Goal: Task Accomplishment & Management: Use online tool/utility

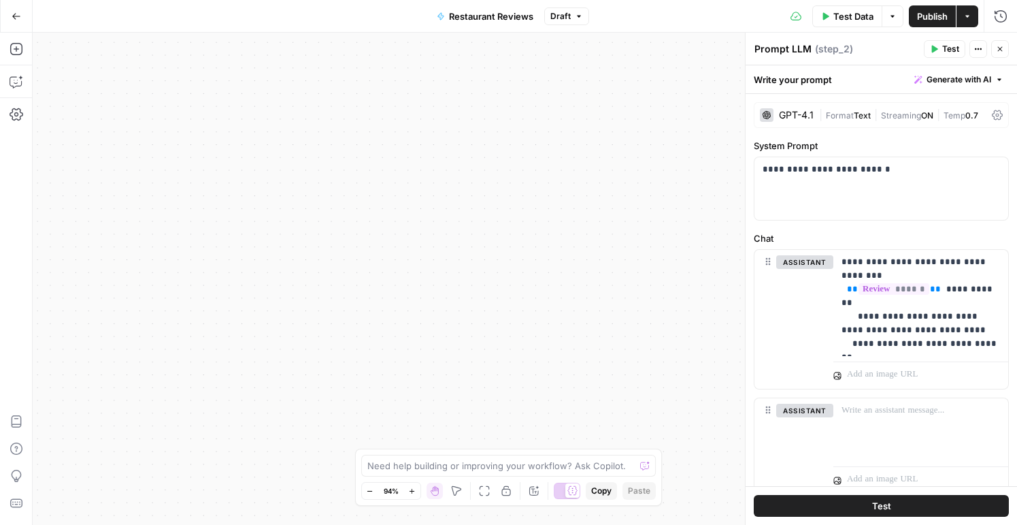
scroll to position [21, 0]
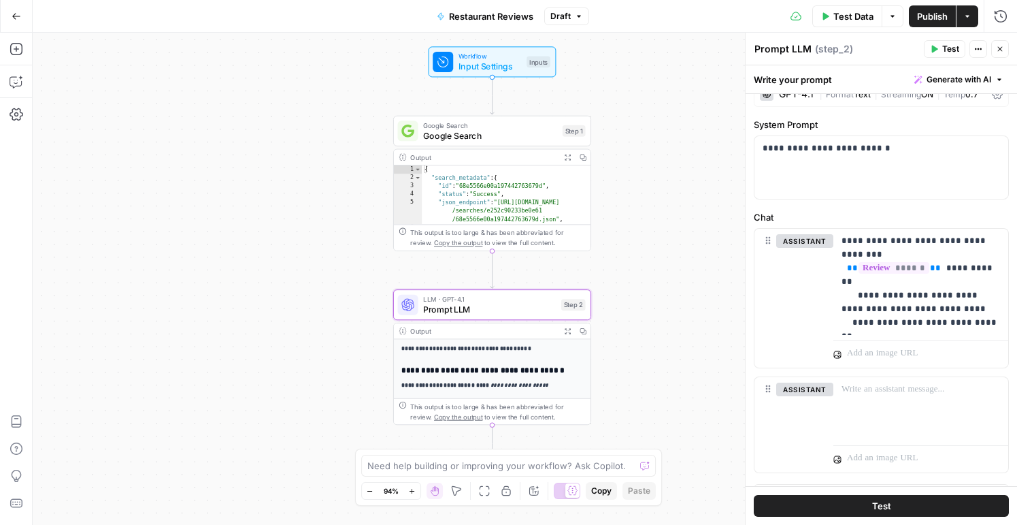
click at [16, 12] on icon "button" at bounding box center [17, 17] width 10 height 10
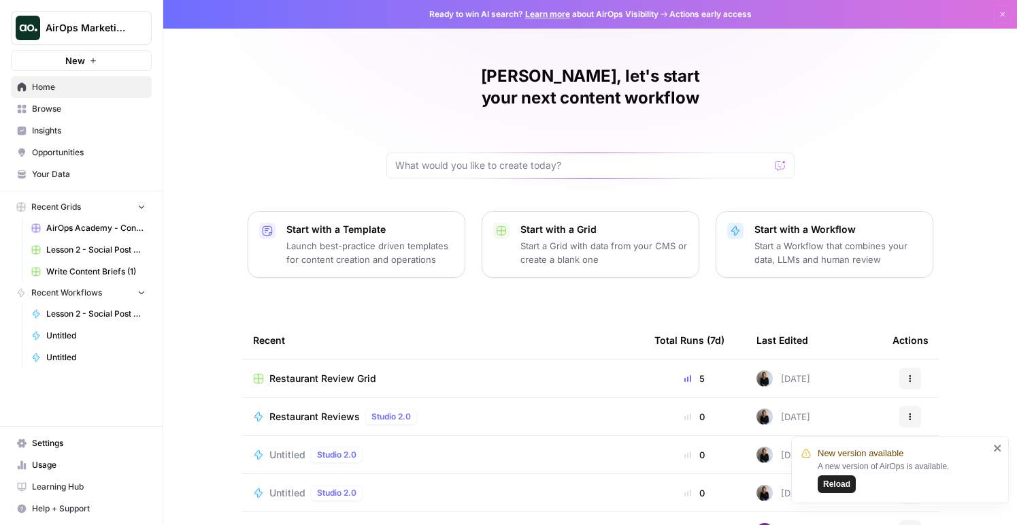
click at [644, 152] on div at bounding box center [591, 165] width 408 height 26
click at [782, 223] on div "Start with a Workflow Start a Workflow that combines your data, LLMs and human …" at bounding box center [838, 245] width 167 height 44
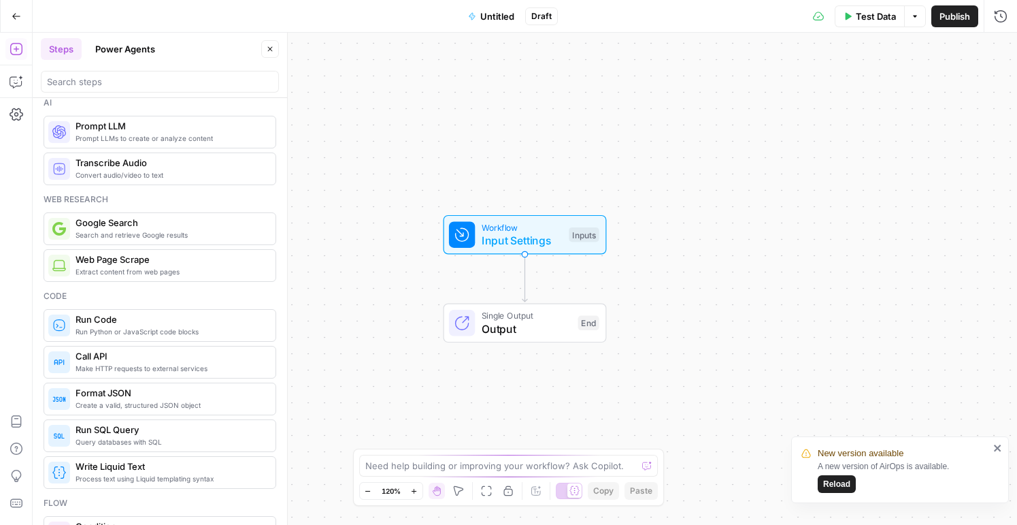
scroll to position [12, 0]
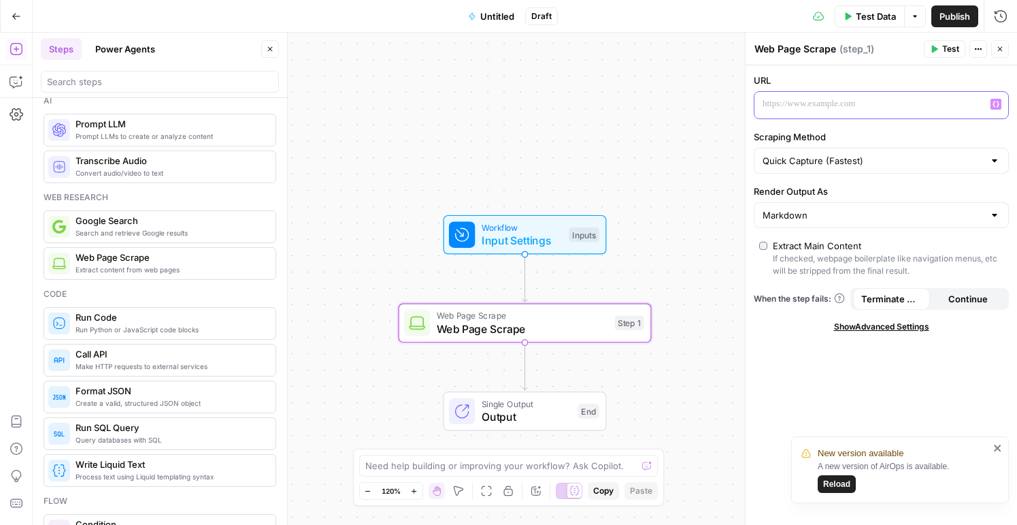
click at [866, 109] on p at bounding box center [871, 104] width 216 height 14
click at [870, 157] on input "Scraping Method" at bounding box center [873, 161] width 221 height 14
type input "Quick Capture (Fastest)"
click at [884, 140] on label "Scraping Method" at bounding box center [881, 137] width 255 height 14
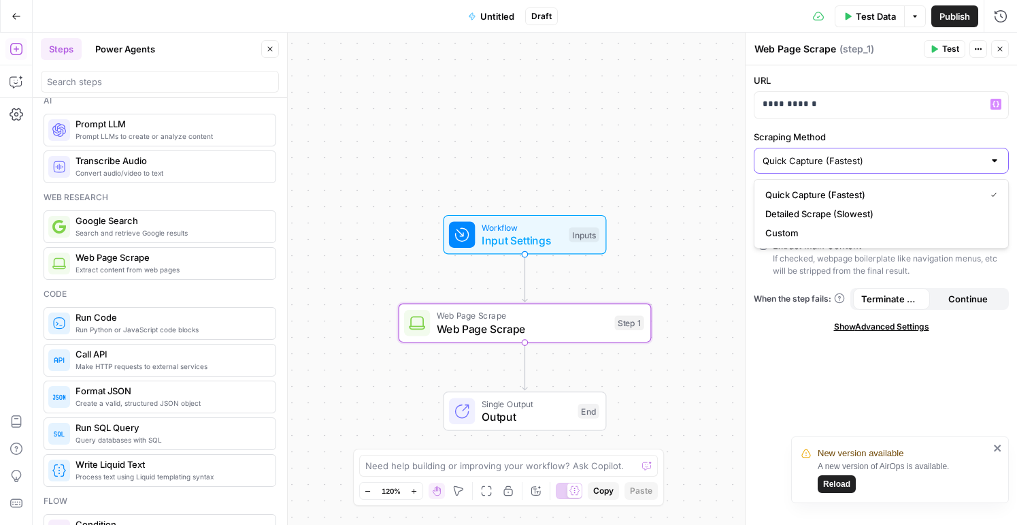
click at [884, 154] on input "Quick Capture (Fastest)" at bounding box center [873, 161] width 221 height 14
type input "Quick Capture (Fastest)"
click at [884, 135] on label "Scraping Method" at bounding box center [881, 137] width 255 height 14
click at [884, 154] on input "Quick Capture (Fastest)" at bounding box center [873, 161] width 221 height 14
type input "Quick Capture (Fastest)"
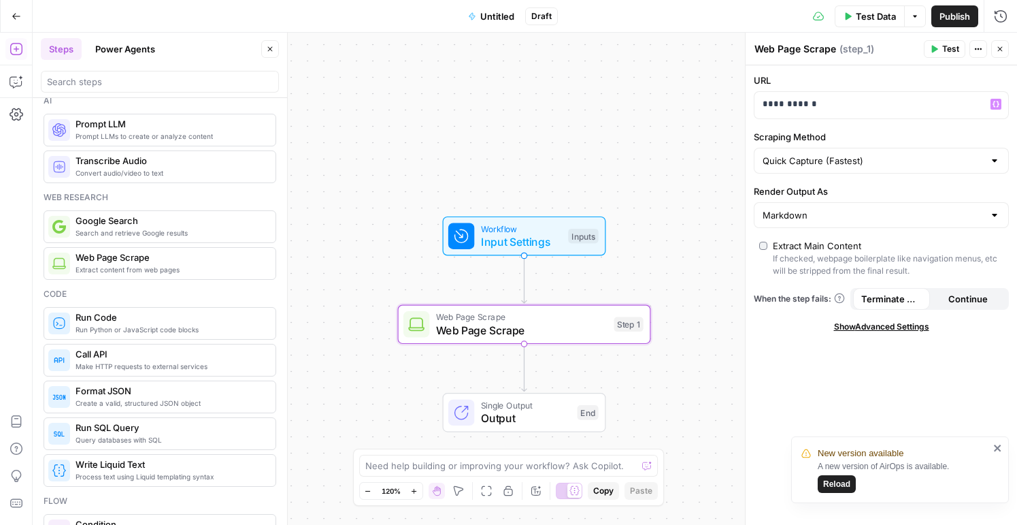
click at [702, 157] on div "Workflow Input Settings Inputs Web Page Scrape Web Page Scrape Step 1 Single Ou…" at bounding box center [525, 279] width 985 height 492
click at [802, 210] on input "Render Output As" at bounding box center [873, 215] width 221 height 14
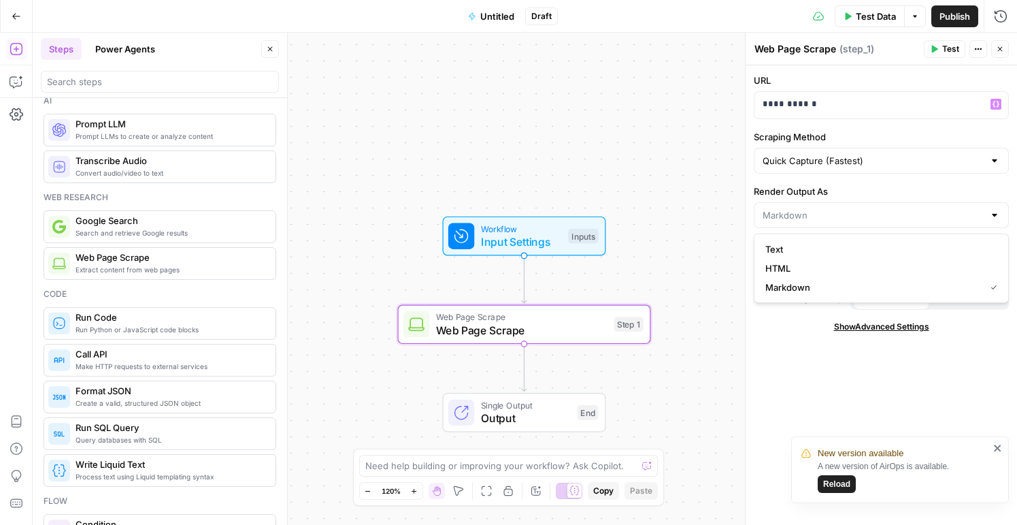
type input "Markdown"
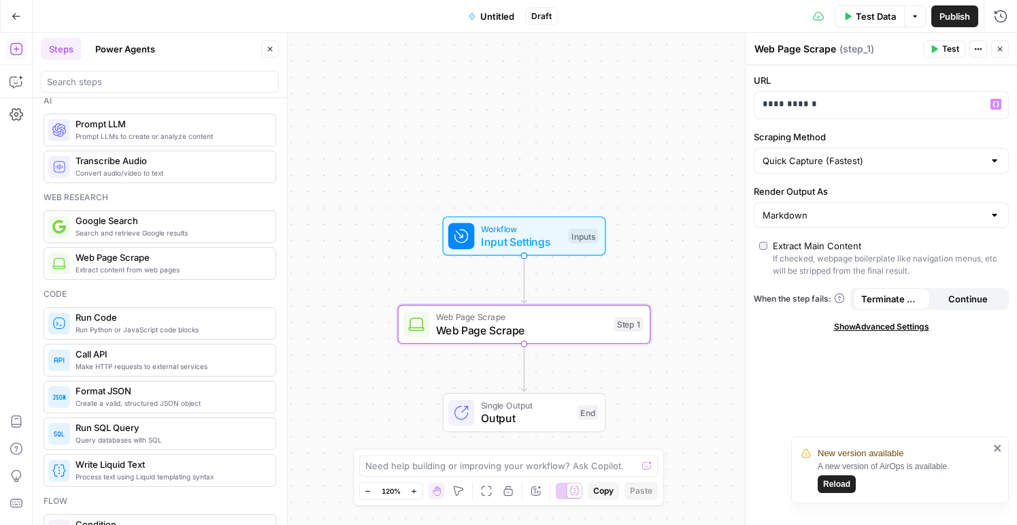
click at [812, 188] on label "Render Output As" at bounding box center [881, 191] width 255 height 14
click at [812, 208] on input "Markdown" at bounding box center [873, 215] width 221 height 14
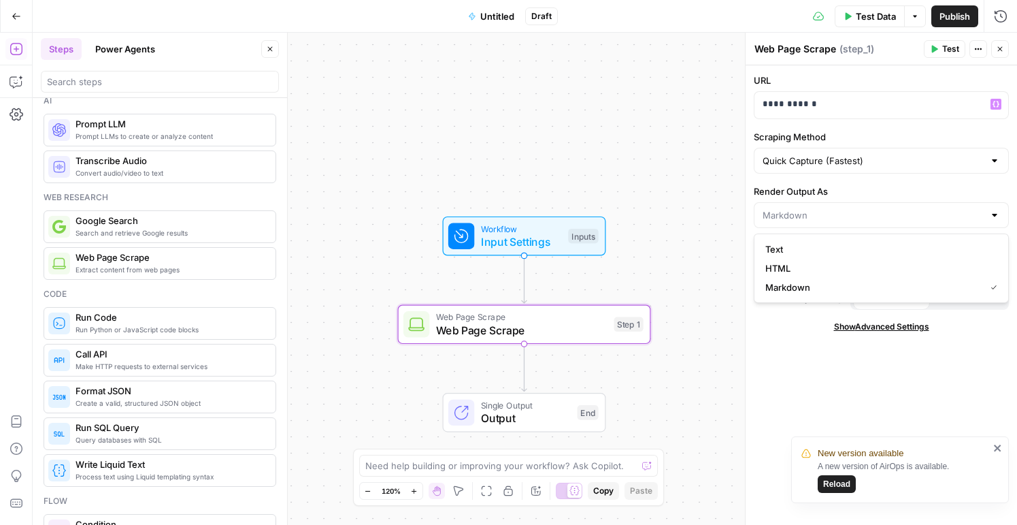
type input "Markdown"
click at [857, 186] on label "Render Output As" at bounding box center [881, 191] width 255 height 14
click at [857, 208] on input "Markdown" at bounding box center [873, 215] width 221 height 14
type input "Markdown"
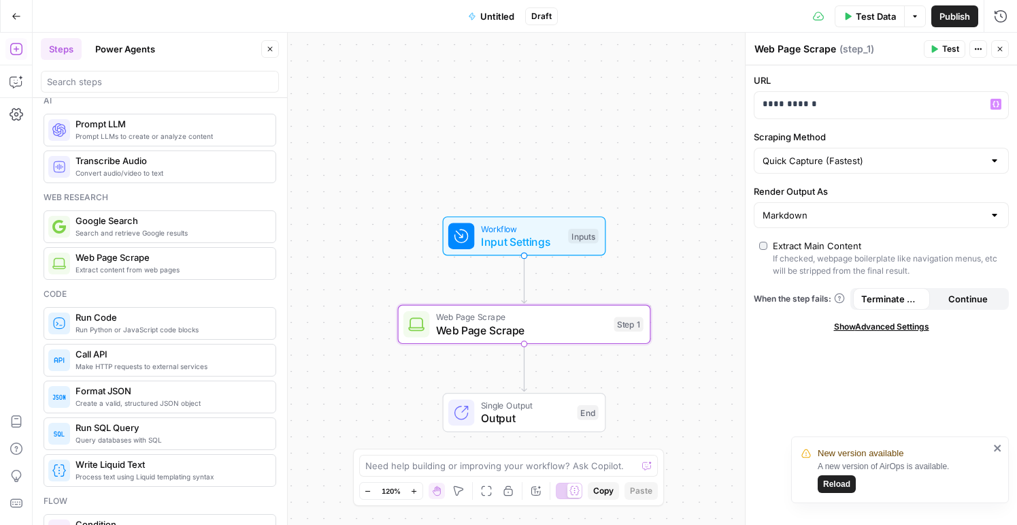
click at [798, 387] on div "**********" at bounding box center [882, 294] width 272 height 459
click at [838, 486] on span "Reload" at bounding box center [836, 484] width 27 height 12
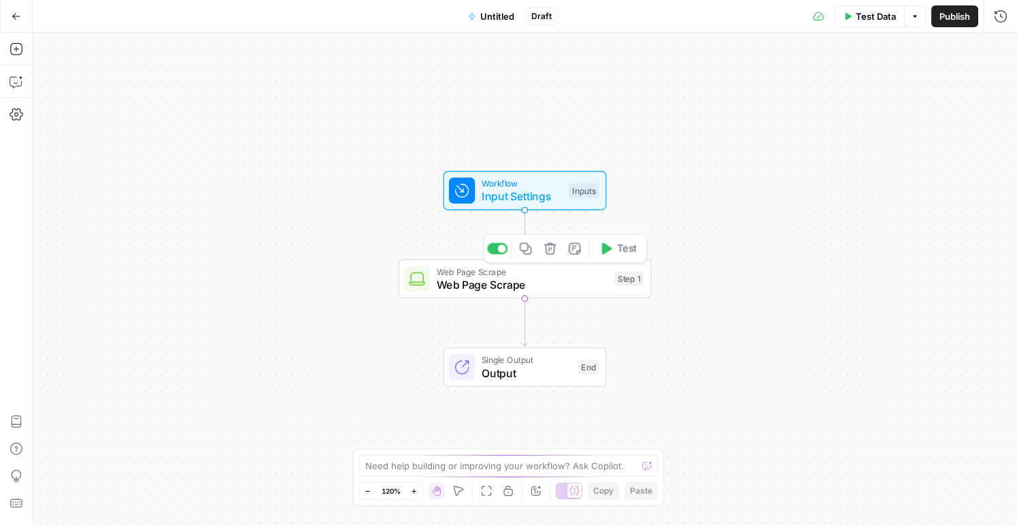
click at [560, 287] on span "Web Page Scrape" at bounding box center [522, 284] width 171 height 16
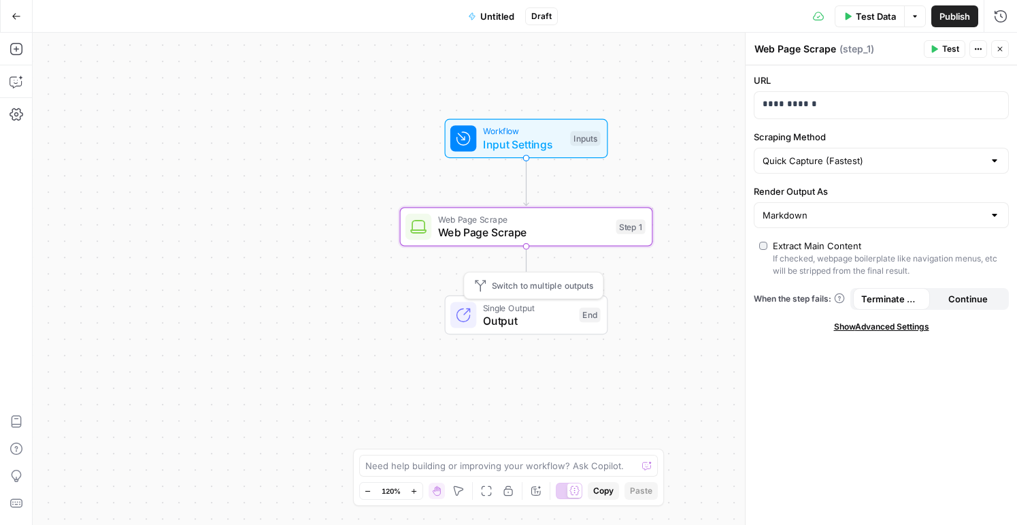
click at [519, 322] on span "Output" at bounding box center [528, 320] width 90 height 16
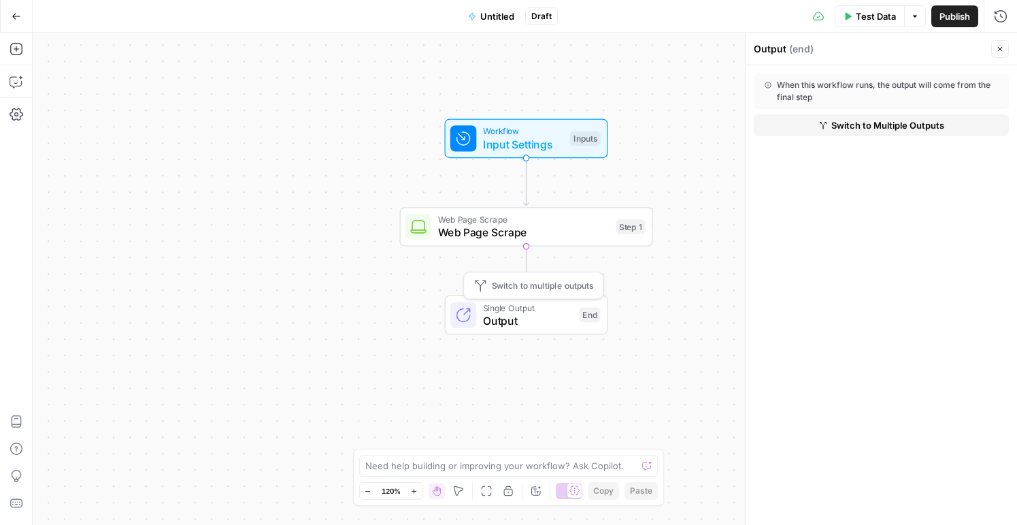
click at [519, 225] on span "Web Page Scrape" at bounding box center [523, 232] width 171 height 16
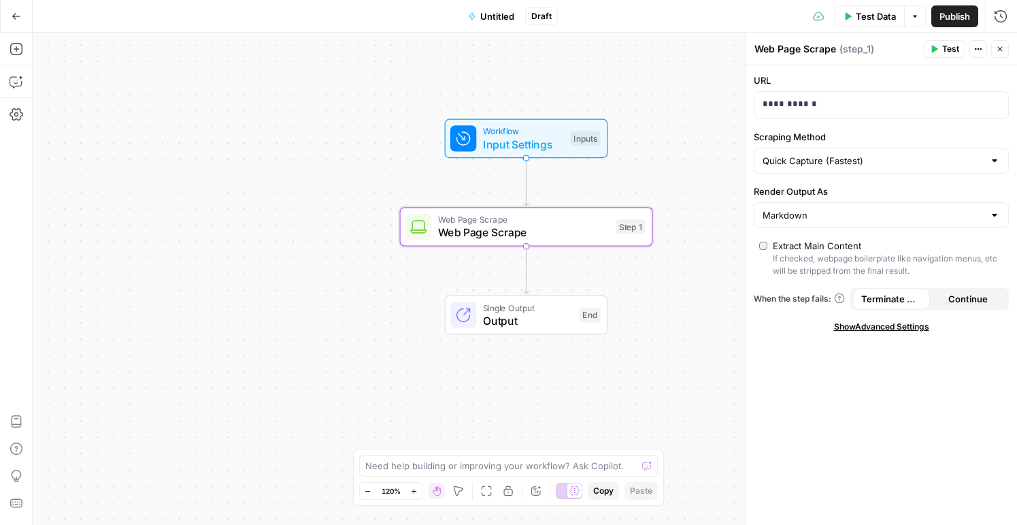
click at [998, 50] on icon "button" at bounding box center [1000, 49] width 8 height 8
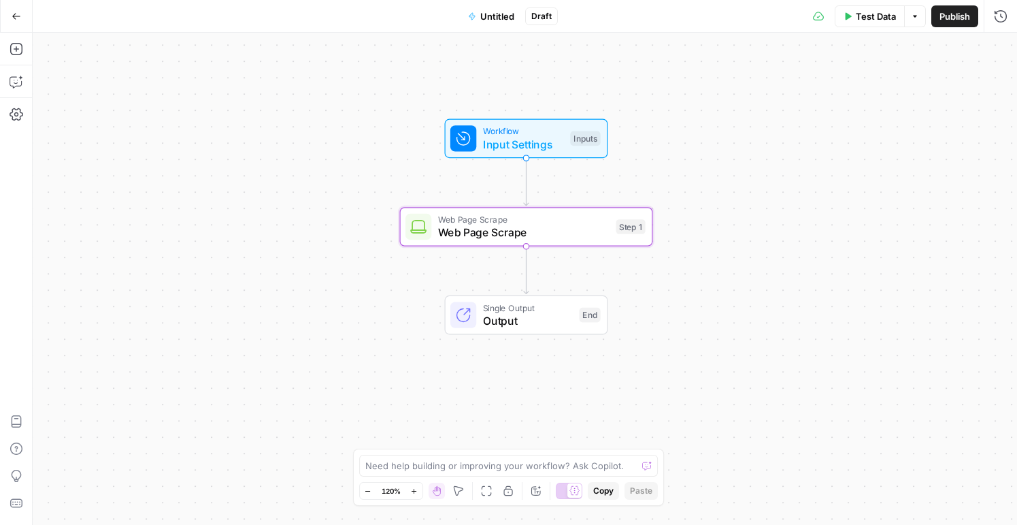
click at [872, 23] on button "Test Data" at bounding box center [870, 16] width 70 height 22
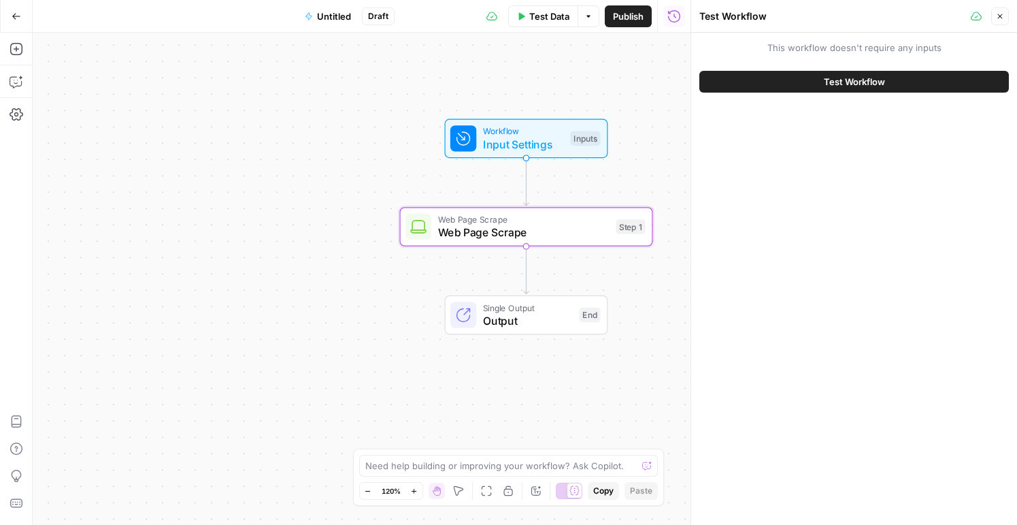
click at [857, 74] on button "Test Workflow" at bounding box center [855, 82] width 310 height 22
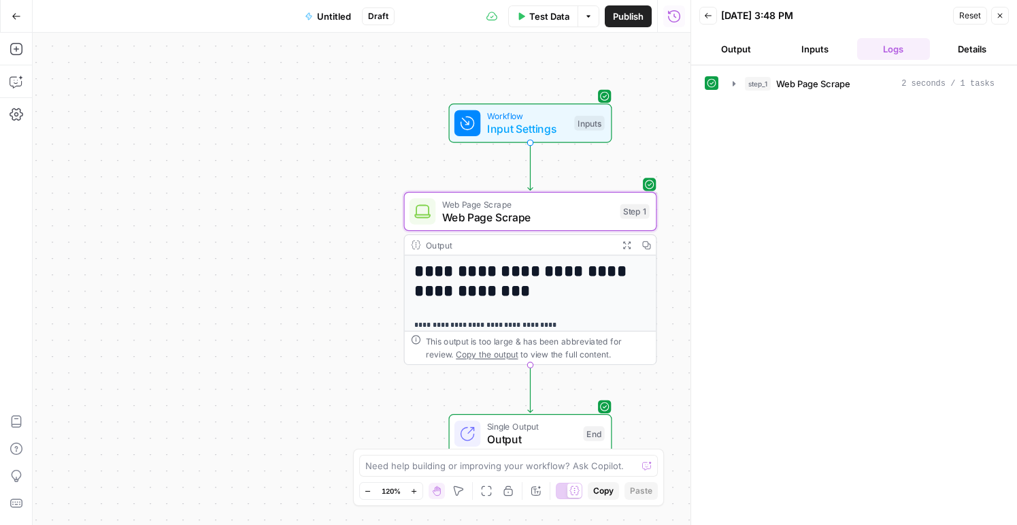
click at [578, 327] on p "**********" at bounding box center [530, 324] width 233 height 12
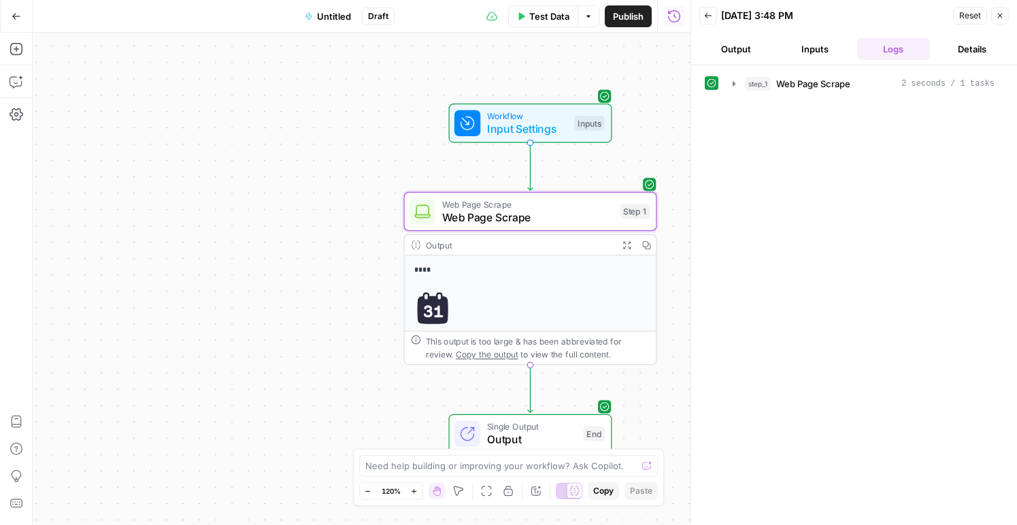
scroll to position [508, 0]
click at [70, 174] on div "**********" at bounding box center [362, 279] width 658 height 492
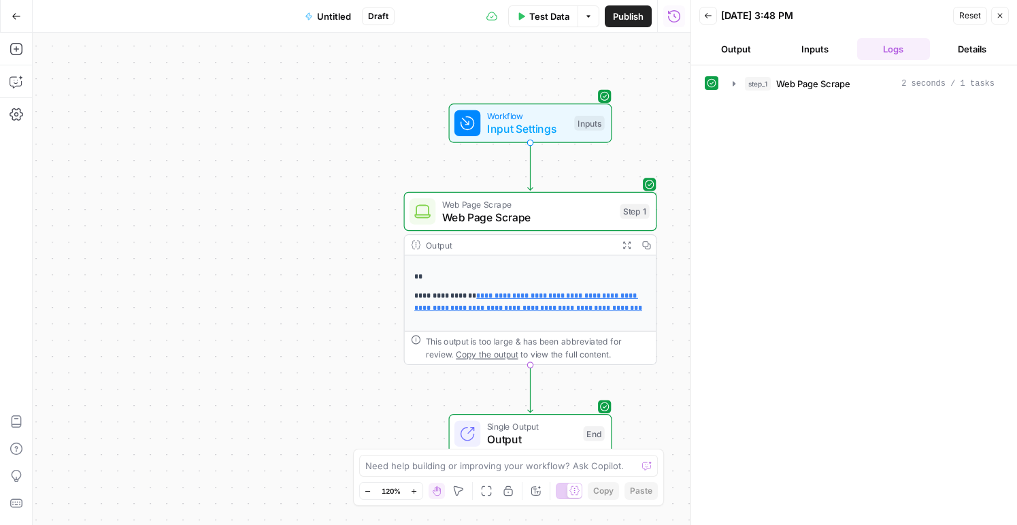
click at [1001, 16] on icon "button" at bounding box center [1000, 16] width 8 height 8
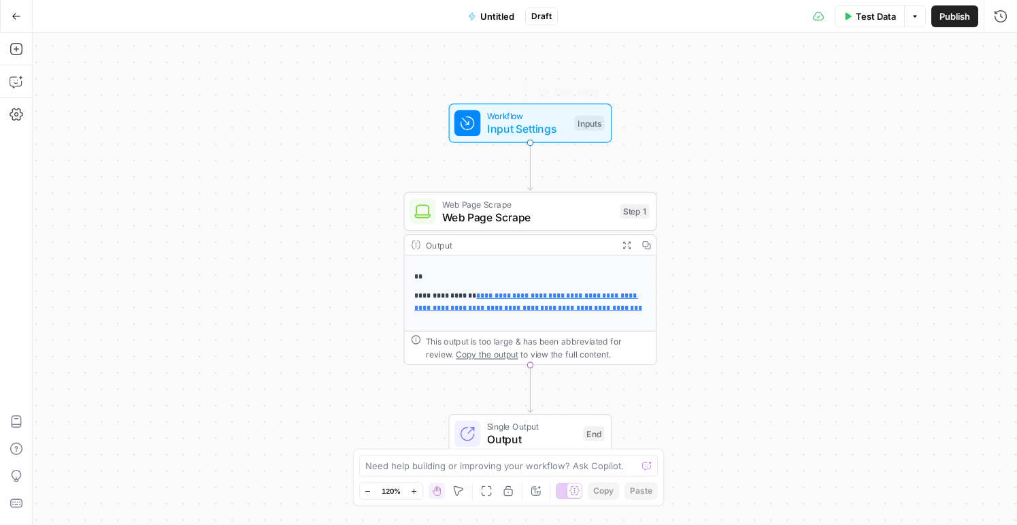
click at [77, 194] on div "**********" at bounding box center [525, 279] width 985 height 492
click at [13, 44] on icon "button" at bounding box center [16, 49] width 12 height 12
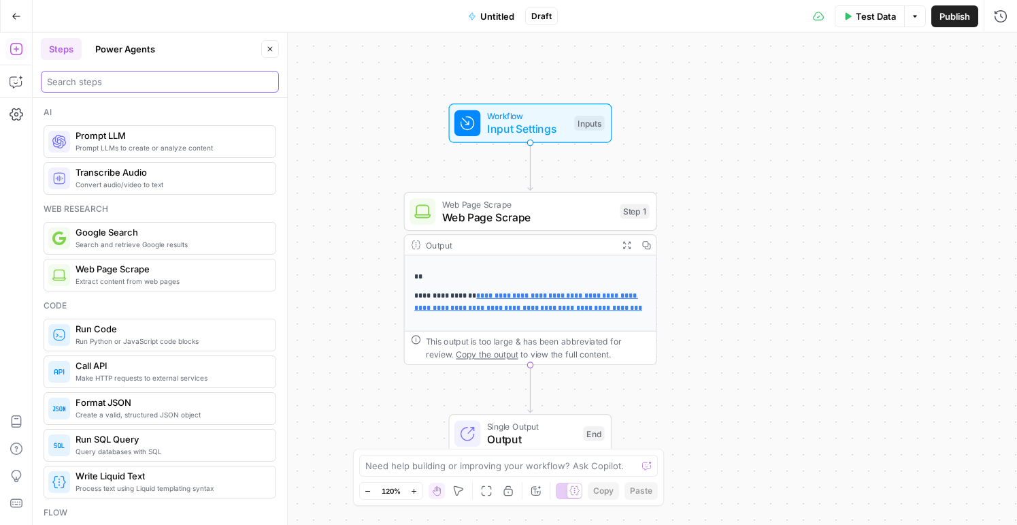
click at [102, 85] on input "search" at bounding box center [160, 82] width 226 height 14
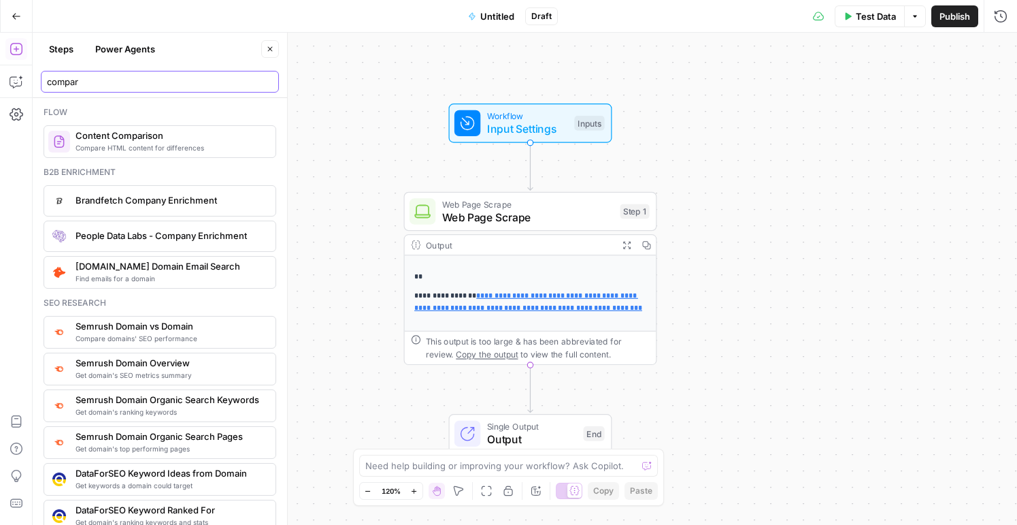
type input "compare"
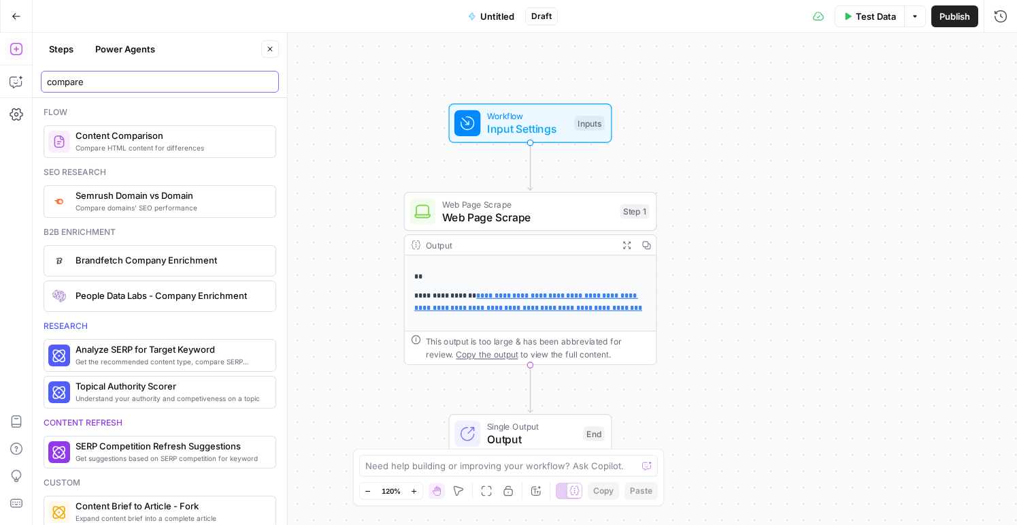
click at [261, 80] on input "compare" at bounding box center [160, 82] width 226 height 14
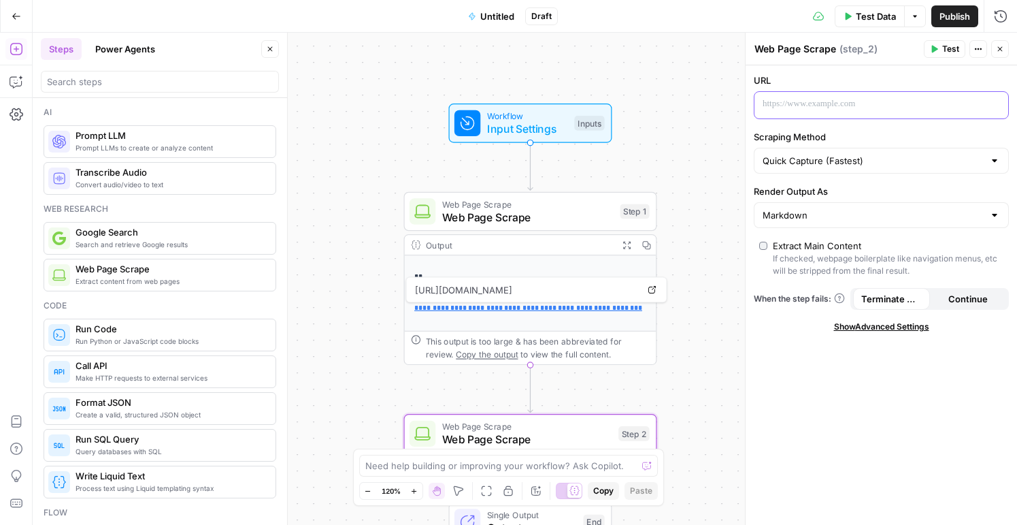
click at [833, 103] on p at bounding box center [871, 104] width 216 height 14
click at [996, 49] on button "Close" at bounding box center [1000, 49] width 18 height 18
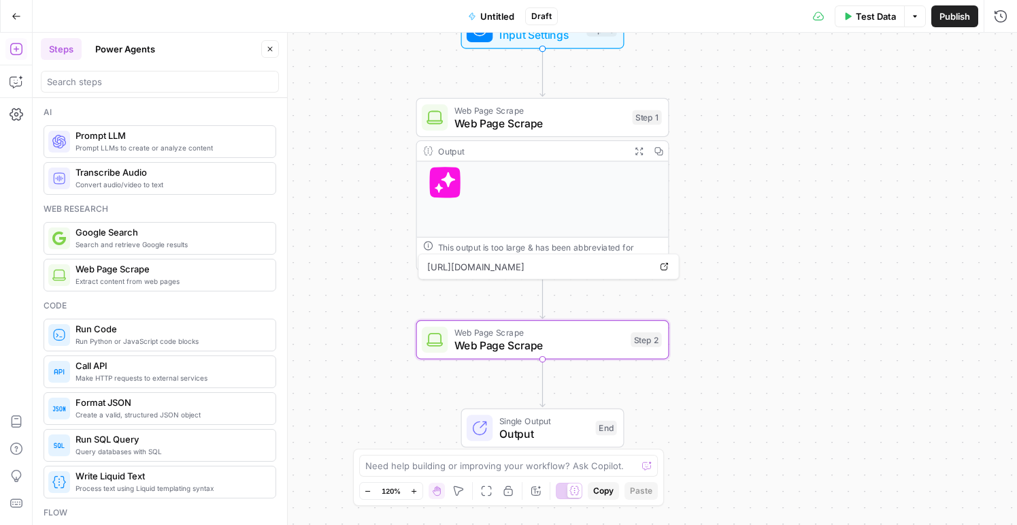
click at [531, 344] on span "Web Page Scrape" at bounding box center [540, 345] width 170 height 16
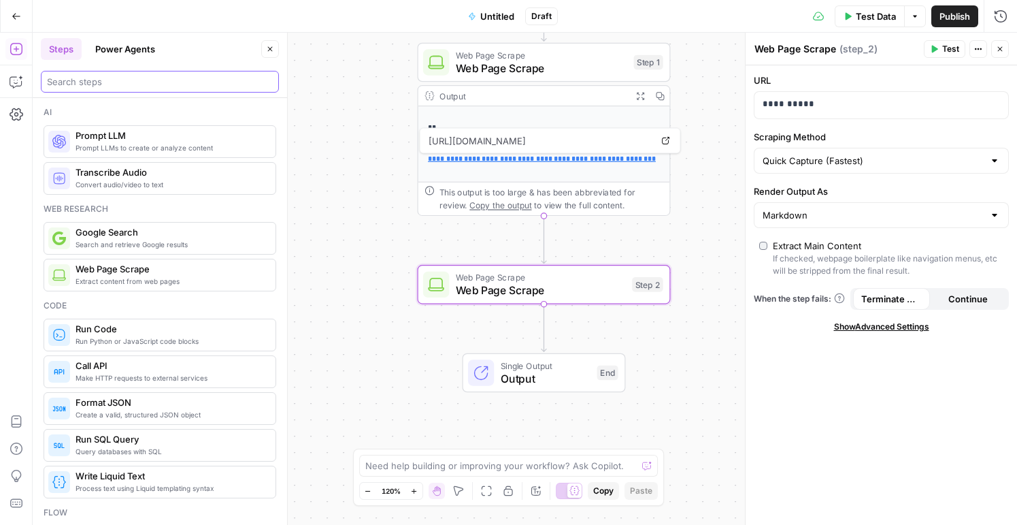
click at [134, 86] on input "search" at bounding box center [160, 82] width 226 height 14
type input "compare"
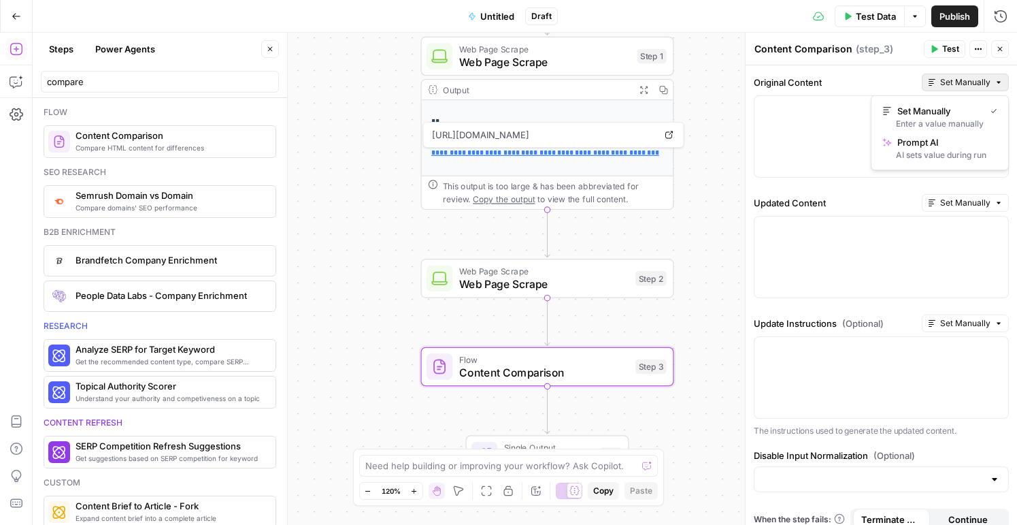
click at [960, 91] on button "Set Manually" at bounding box center [965, 82] width 87 height 18
click at [940, 151] on div "AI sets value during run" at bounding box center [940, 155] width 115 height 12
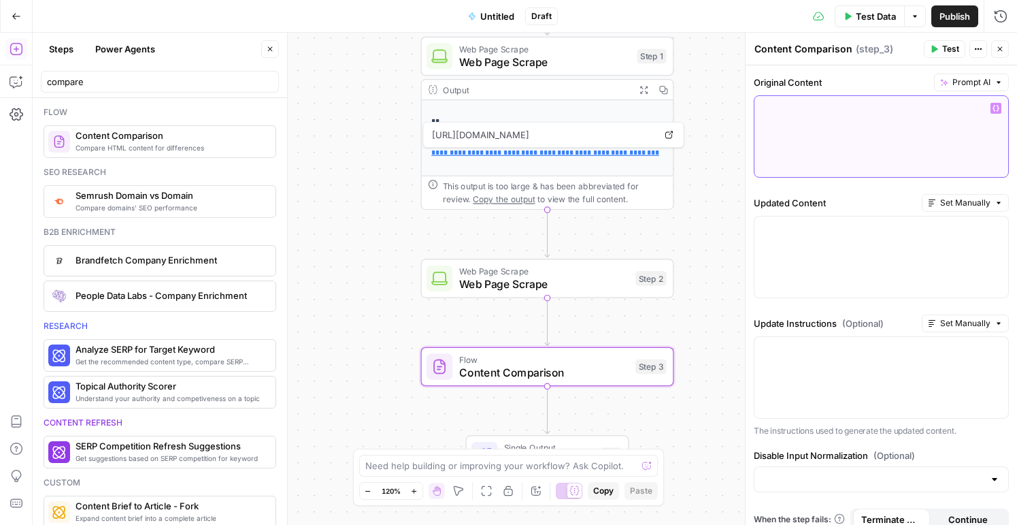
click at [991, 106] on button "Variables Menu" at bounding box center [996, 108] width 11 height 11
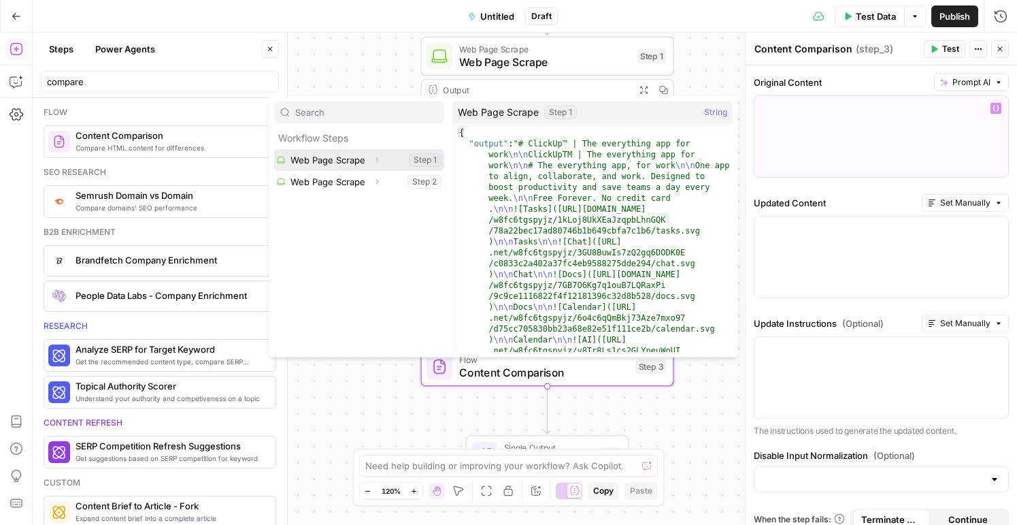
click at [361, 159] on button "Select variable Web Page Scrape" at bounding box center [359, 160] width 170 height 22
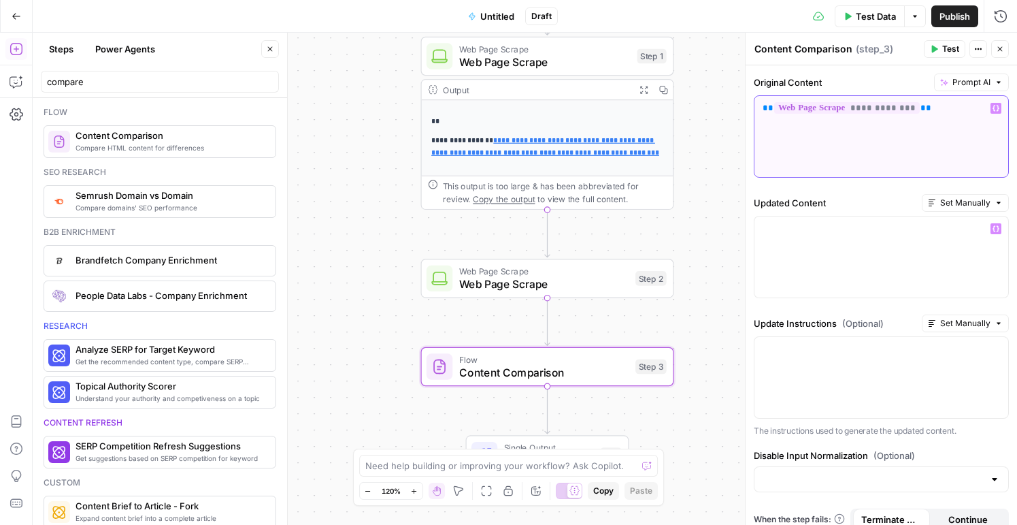
scroll to position [36, 0]
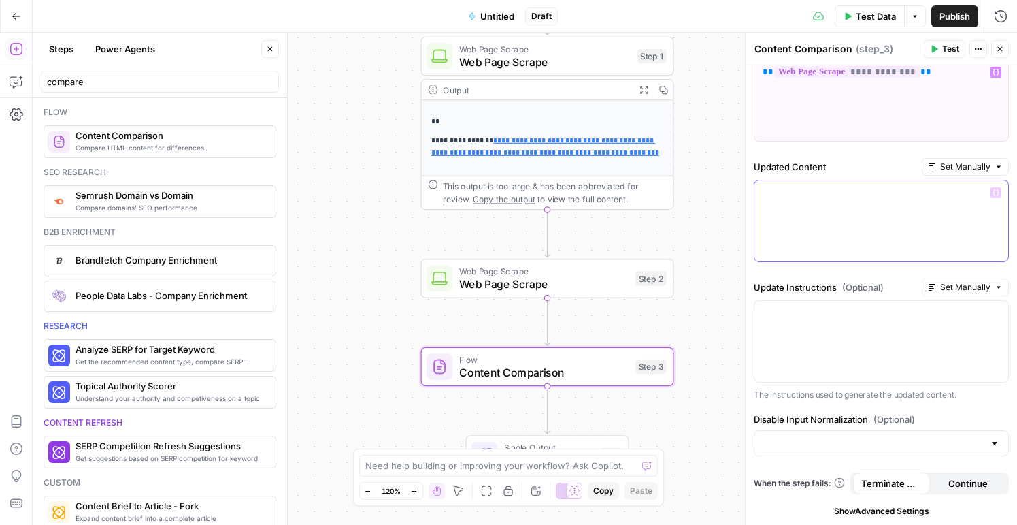
click at [863, 230] on div at bounding box center [882, 220] width 254 height 81
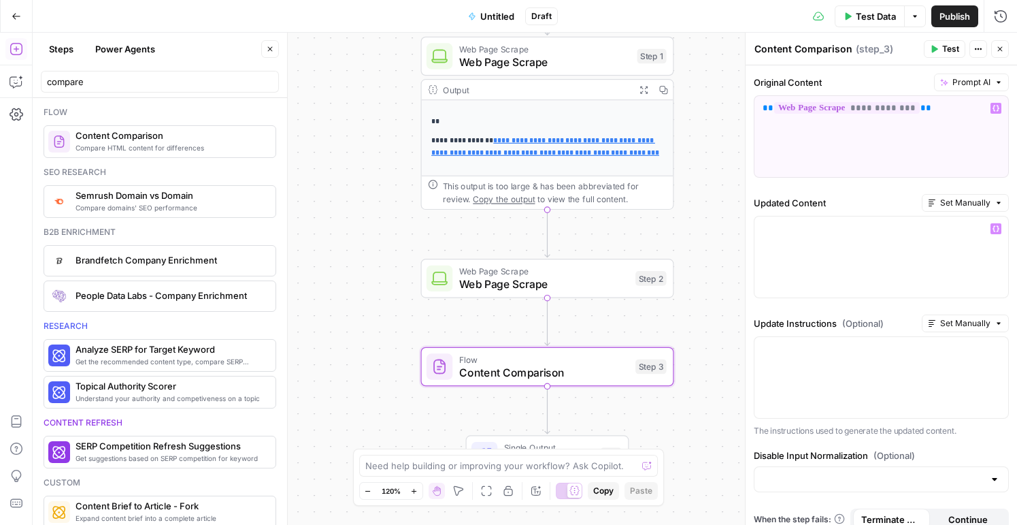
click at [994, 203] on button "Set Manually" at bounding box center [965, 203] width 87 height 18
click at [966, 272] on div "AI sets value during run" at bounding box center [940, 275] width 115 height 12
click at [992, 229] on button "Variables Menu" at bounding box center [996, 228] width 11 height 11
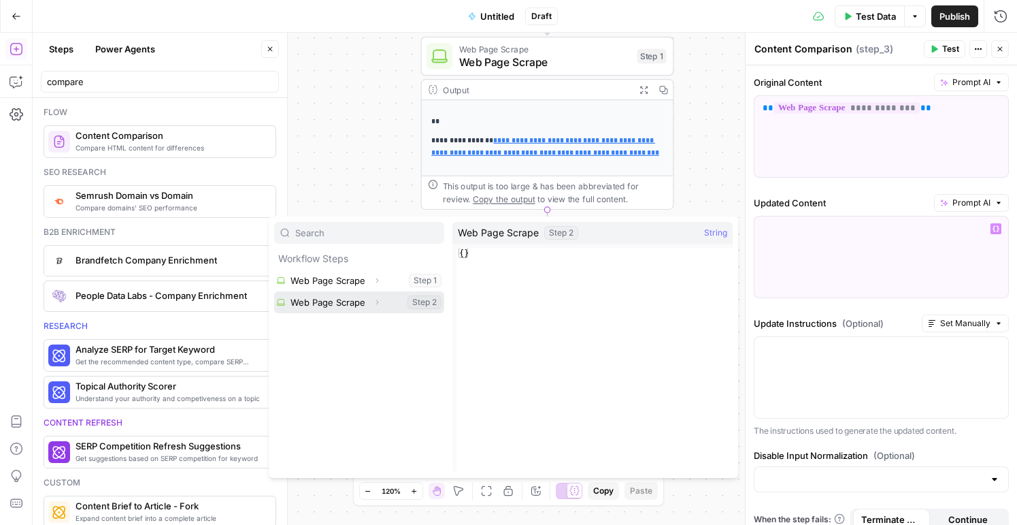
click at [334, 305] on button "Select variable Web Page Scrape" at bounding box center [359, 302] width 170 height 22
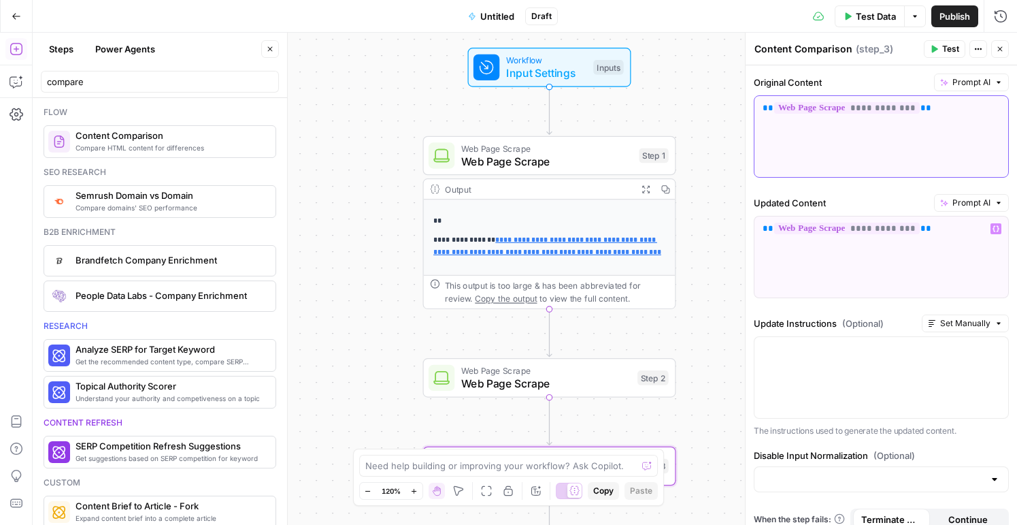
click at [842, 129] on div "**********" at bounding box center [882, 136] width 254 height 81
click at [960, 108] on p "**********" at bounding box center [881, 108] width 237 height 14
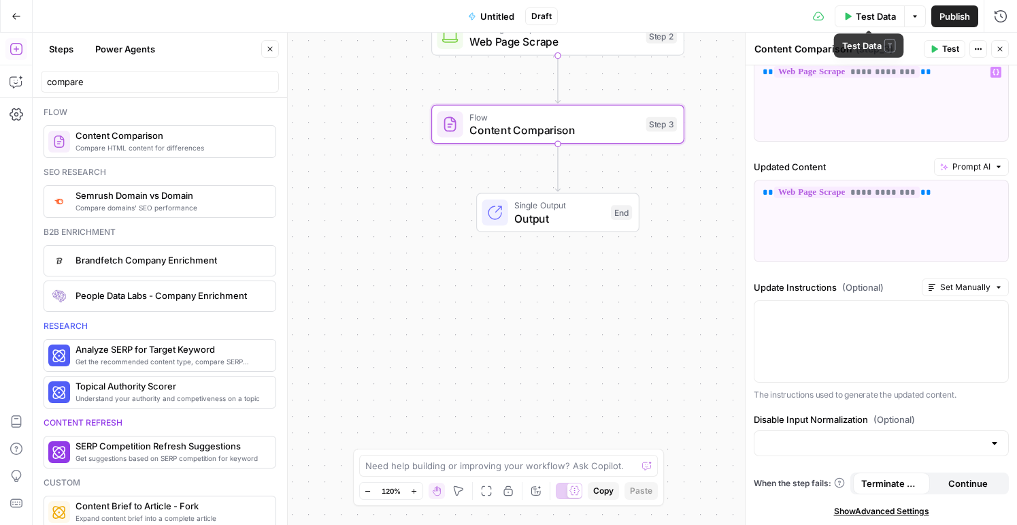
click at [865, 20] on span "Test Data" at bounding box center [876, 17] width 40 height 14
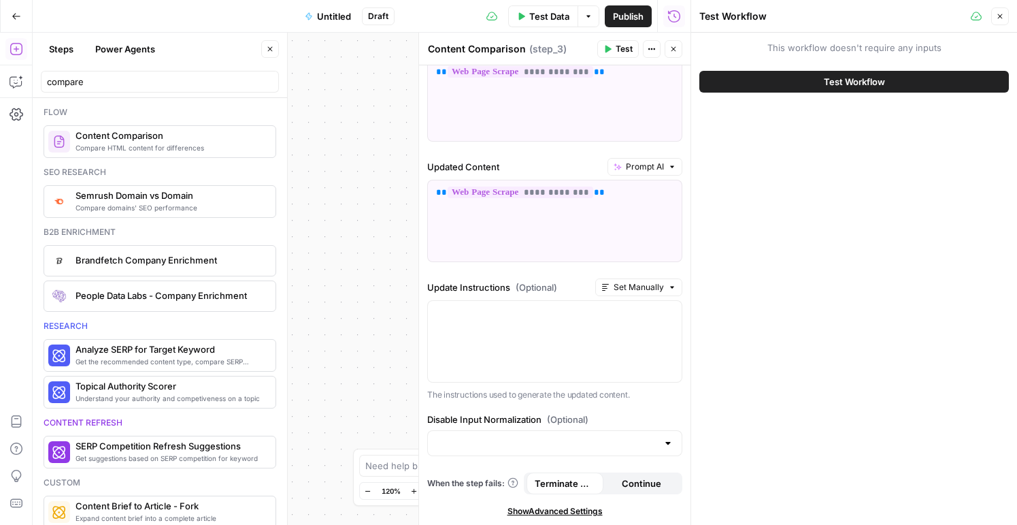
click at [1002, 16] on icon "button" at bounding box center [1000, 16] width 8 height 8
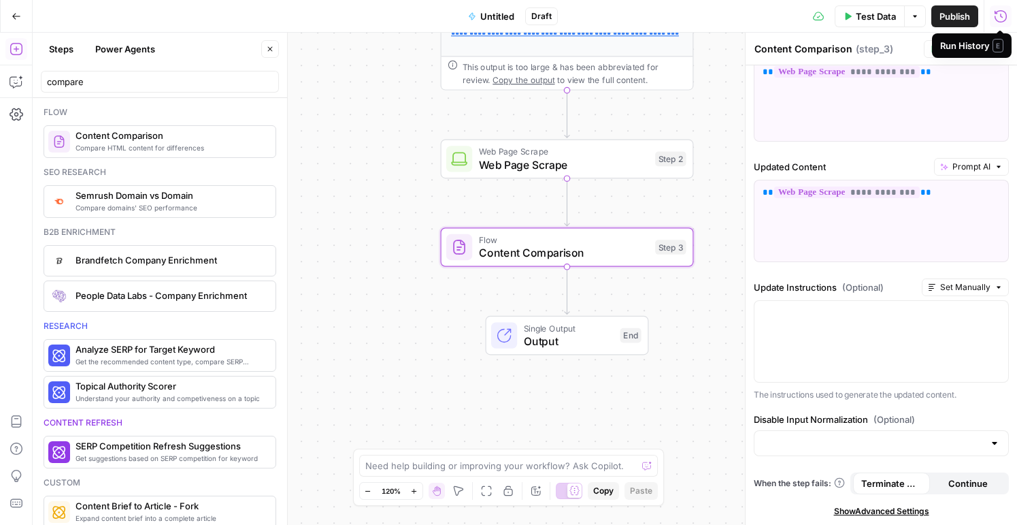
click at [548, 343] on span "Output" at bounding box center [569, 341] width 90 height 16
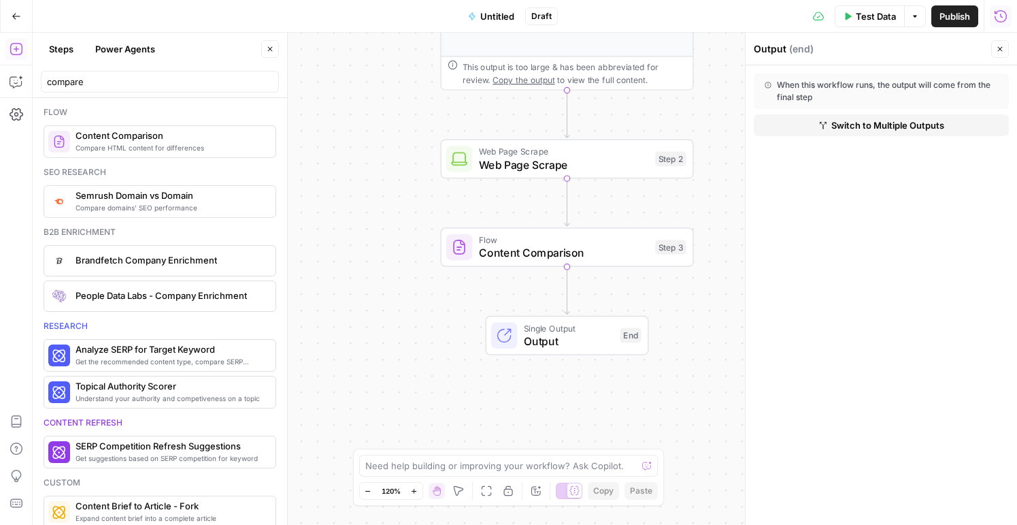
click at [881, 81] on div "When this workflow runs, the output will come from the final step" at bounding box center [881, 91] width 233 height 24
click at [517, 347] on div "Single Output Output End Switch to multiple outputs" at bounding box center [566, 335] width 150 height 28
click at [557, 237] on span "Flow" at bounding box center [564, 239] width 170 height 13
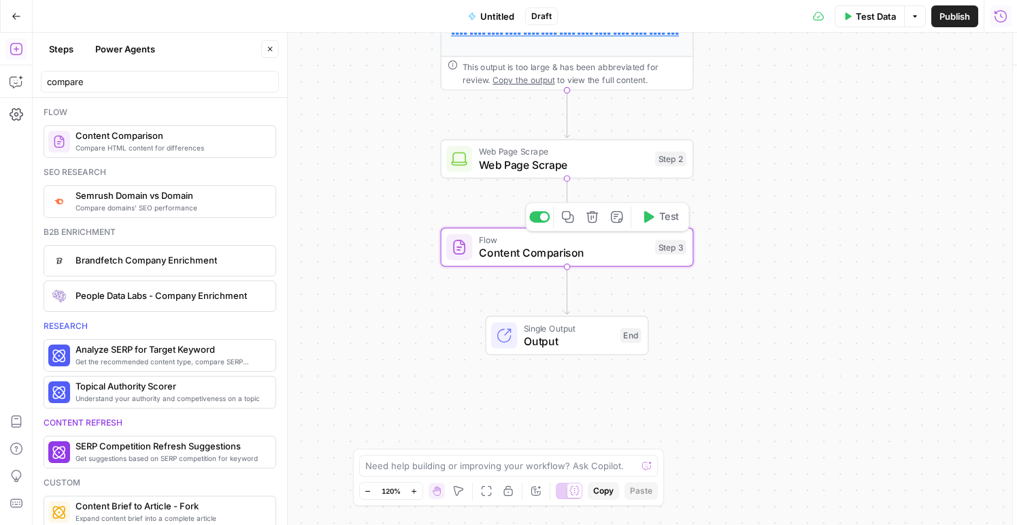
type textarea "Content Comparison"
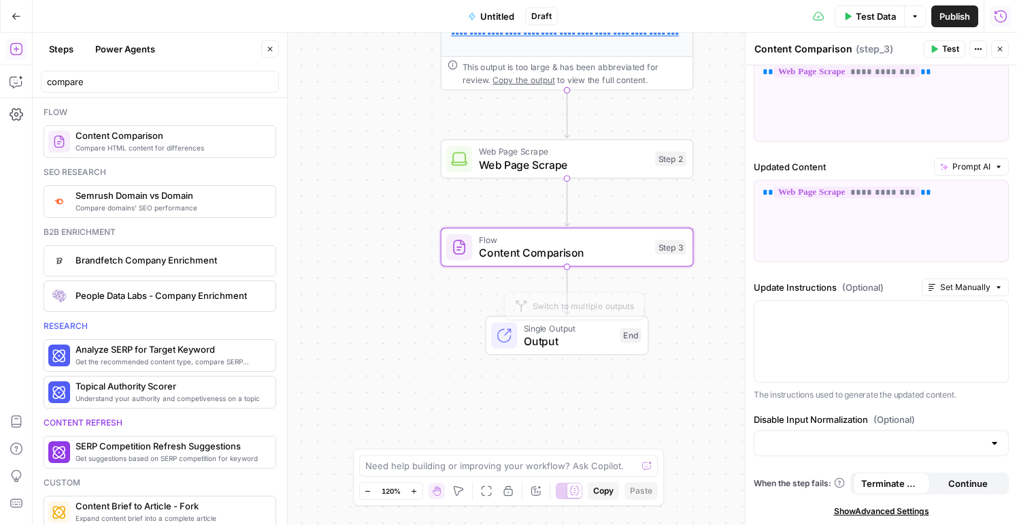
click at [544, 336] on span "Output" at bounding box center [569, 341] width 90 height 16
click at [543, 334] on span "Output" at bounding box center [568, 341] width 90 height 16
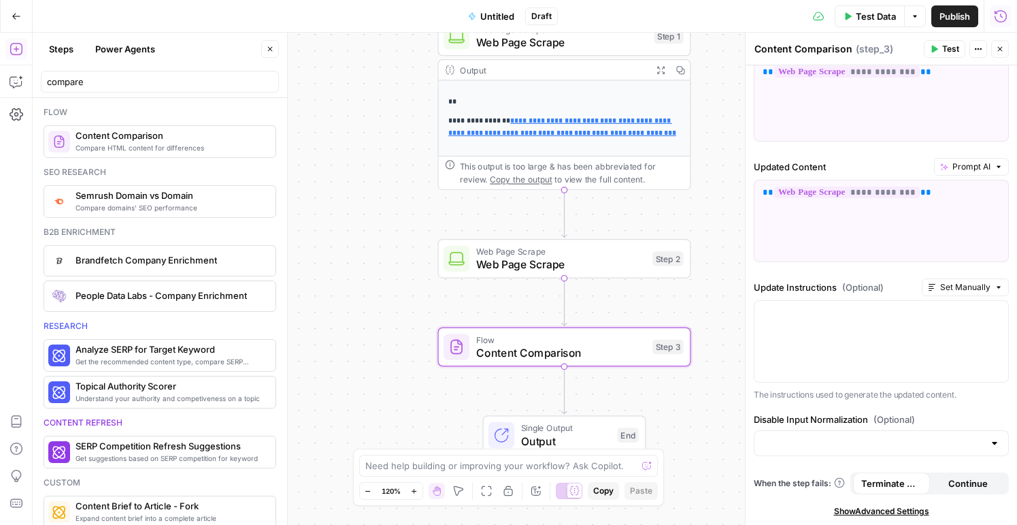
click at [566, 256] on span "Web Page Scrape" at bounding box center [561, 264] width 170 height 16
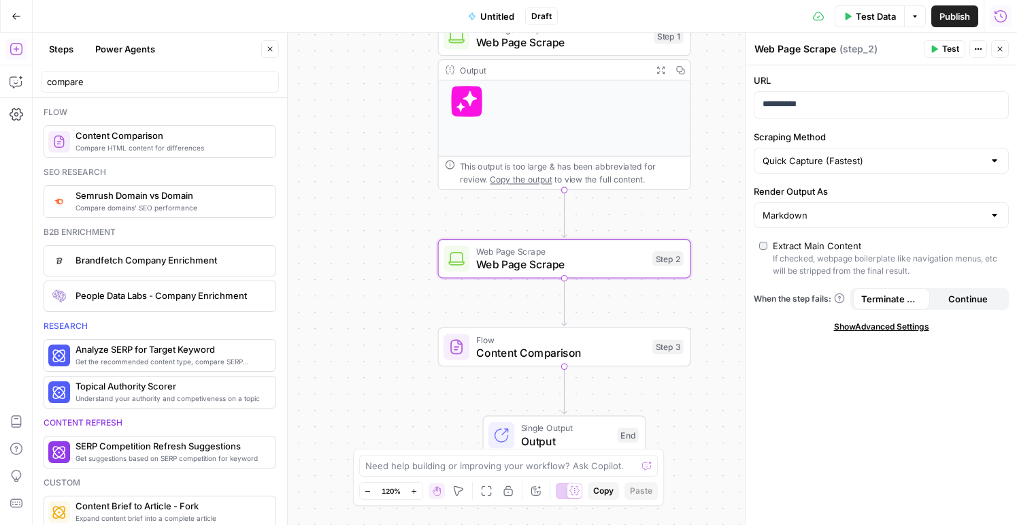
click at [500, 354] on span "Content Comparison" at bounding box center [561, 352] width 170 height 16
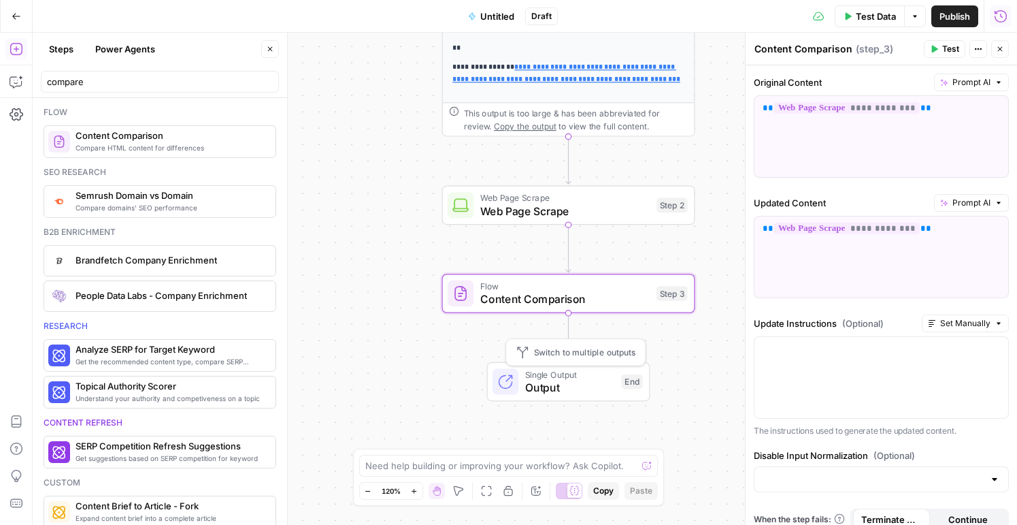
click at [529, 376] on span "Single Output" at bounding box center [570, 373] width 90 height 13
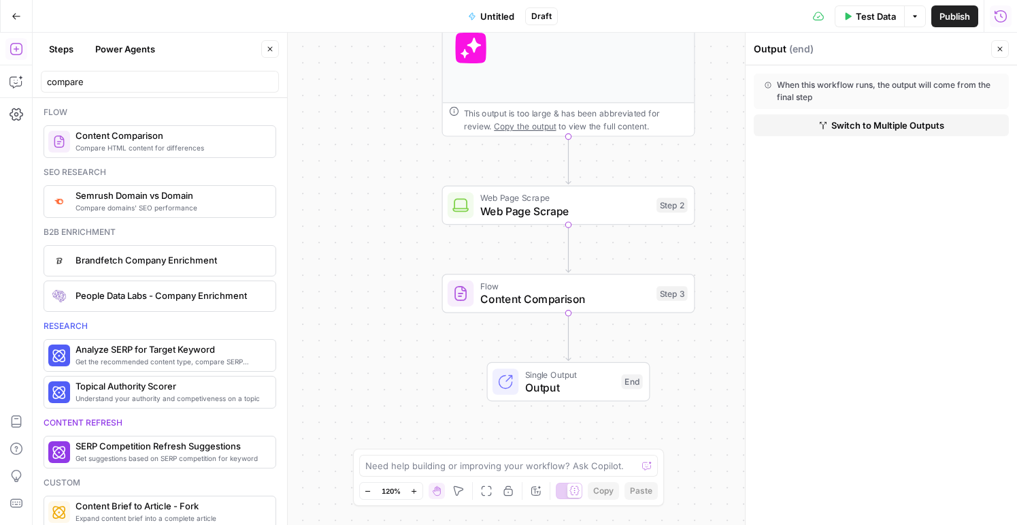
click at [848, 123] on span "Switch to Multiple Outputs" at bounding box center [888, 125] width 113 height 14
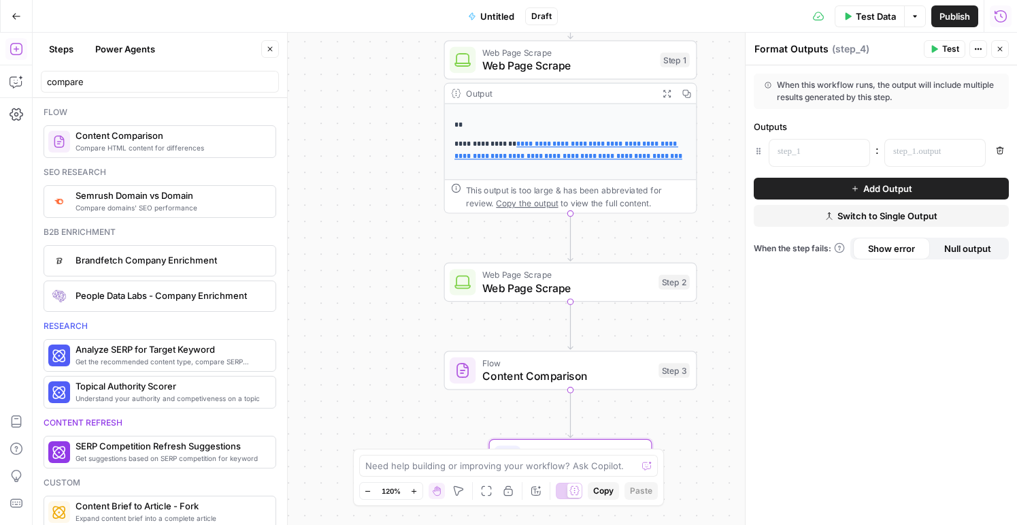
click at [992, 45] on button "Close" at bounding box center [1000, 49] width 18 height 18
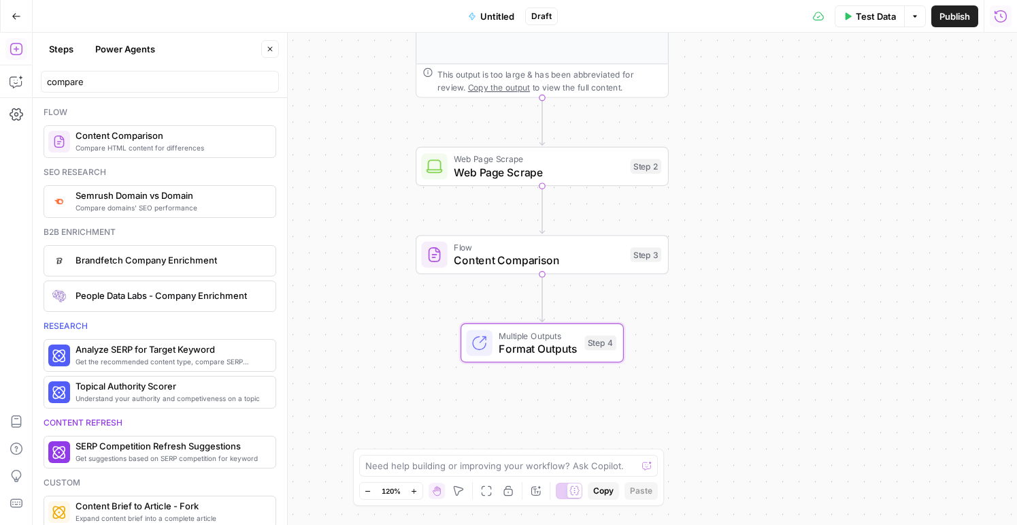
click at [540, 349] on span "Format Outputs" at bounding box center [538, 348] width 79 height 16
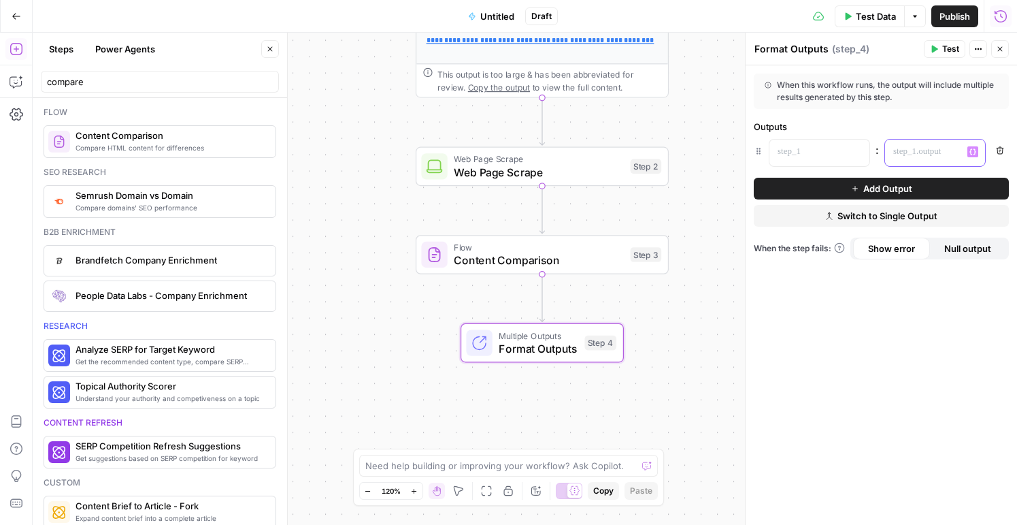
click at [912, 151] on p at bounding box center [925, 152] width 62 height 14
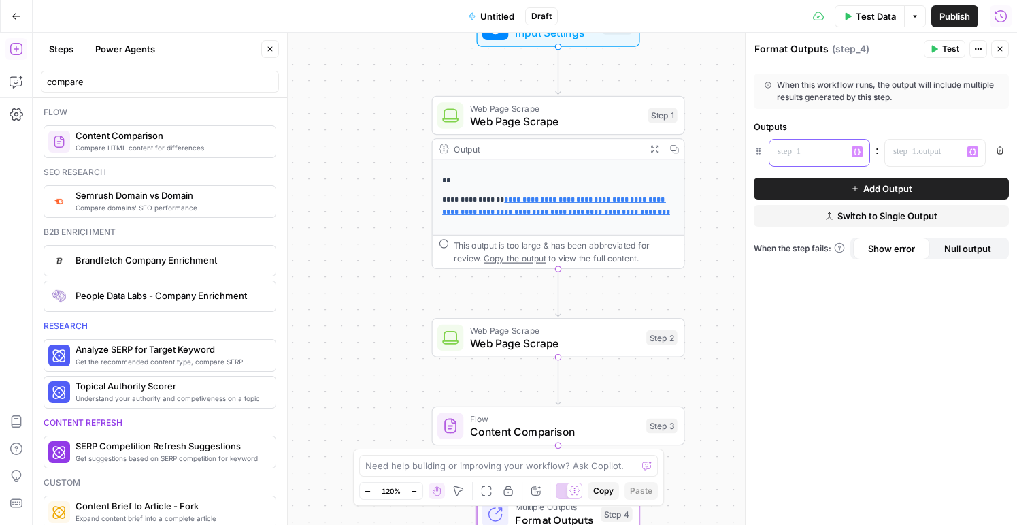
click at [813, 146] on p at bounding box center [809, 152] width 62 height 14
click at [859, 150] on icon "button" at bounding box center [857, 152] width 7 height 6
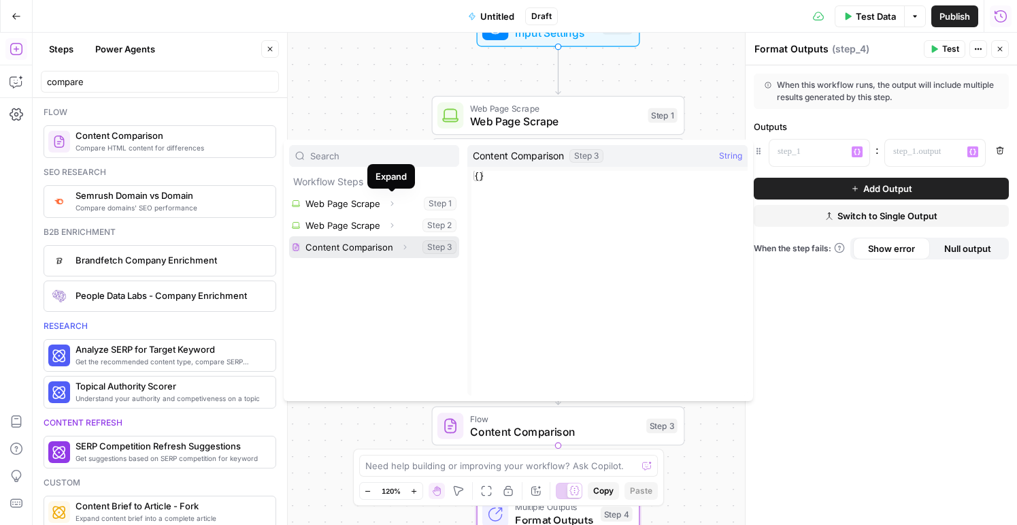
click at [367, 243] on button "Select variable Content Comparison" at bounding box center [374, 247] width 170 height 22
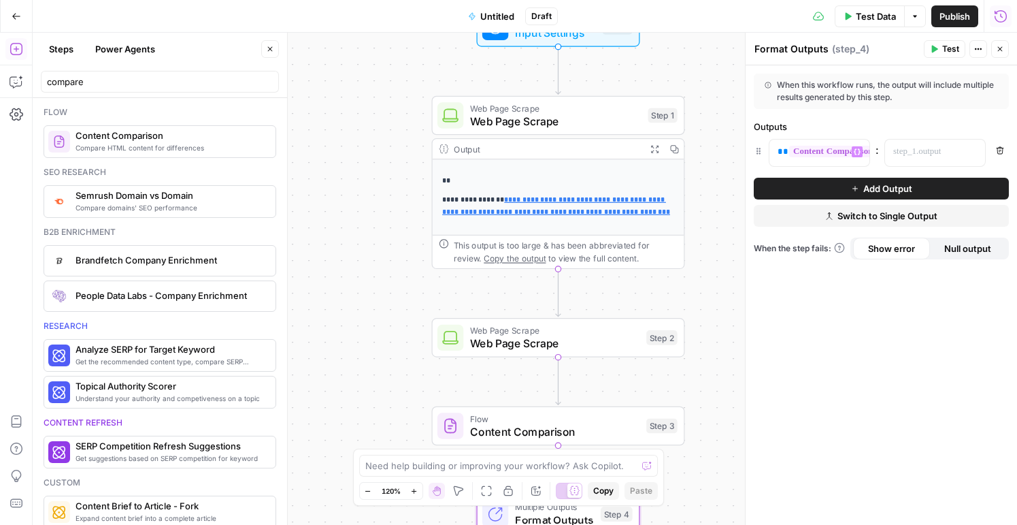
click at [819, 182] on button "Add Output" at bounding box center [881, 189] width 255 height 22
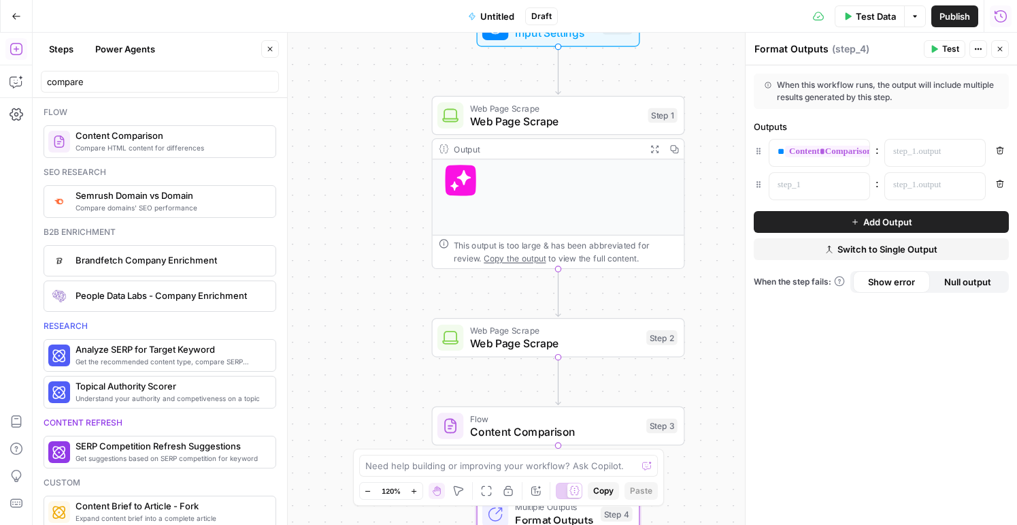
click at [1000, 147] on icon "button" at bounding box center [1000, 150] width 7 height 7
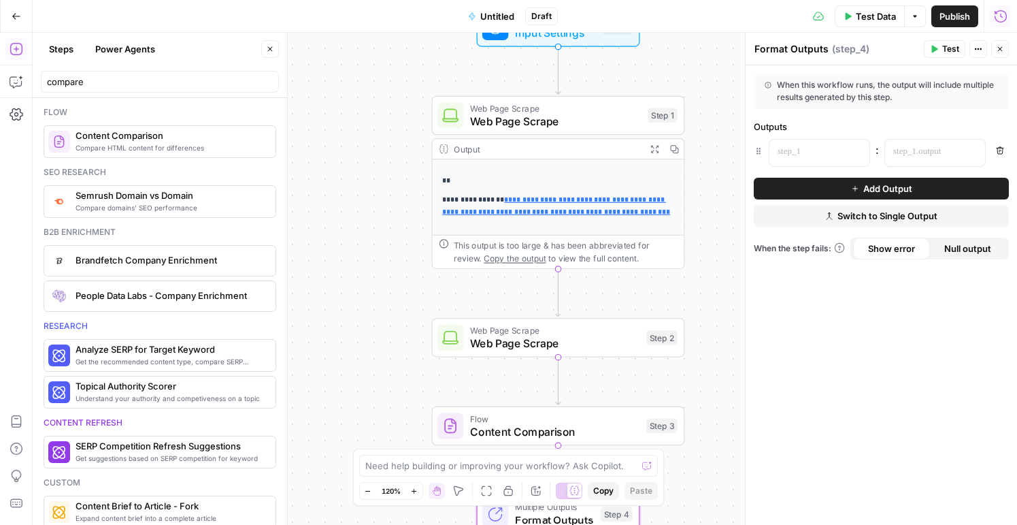
click at [1000, 147] on icon "button" at bounding box center [1000, 150] width 7 height 7
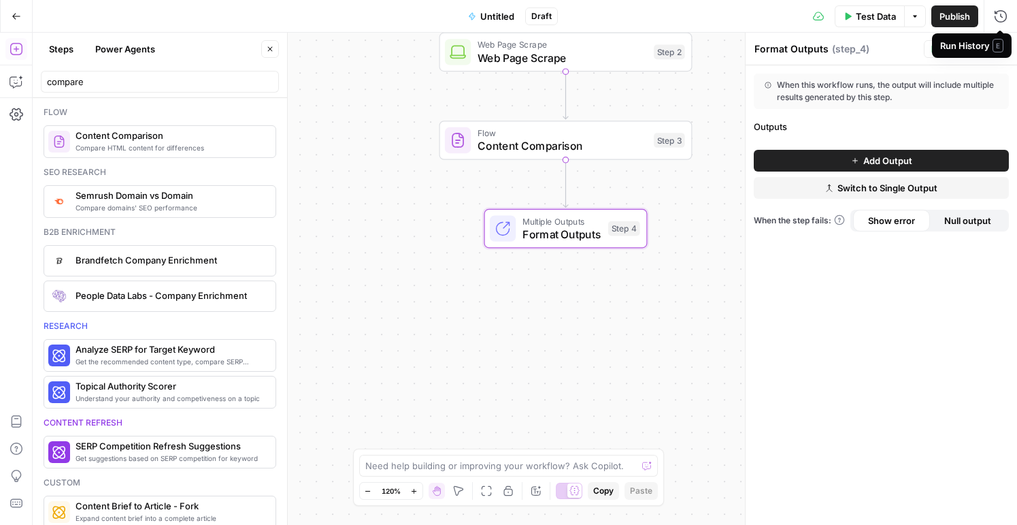
click at [1000, 45] on span "E" at bounding box center [998, 46] width 11 height 14
click at [994, 51] on button "Close" at bounding box center [1000, 49] width 18 height 18
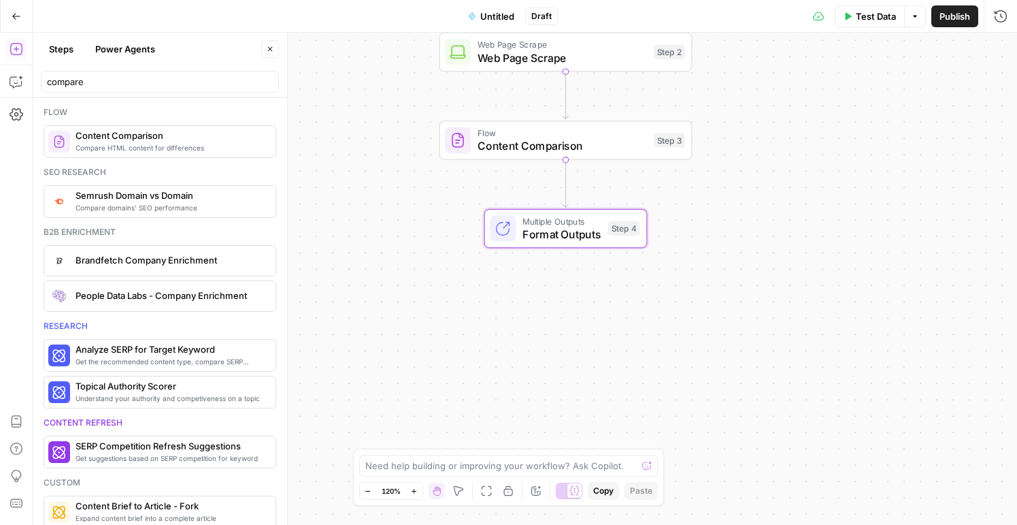
scroll to position [12, 0]
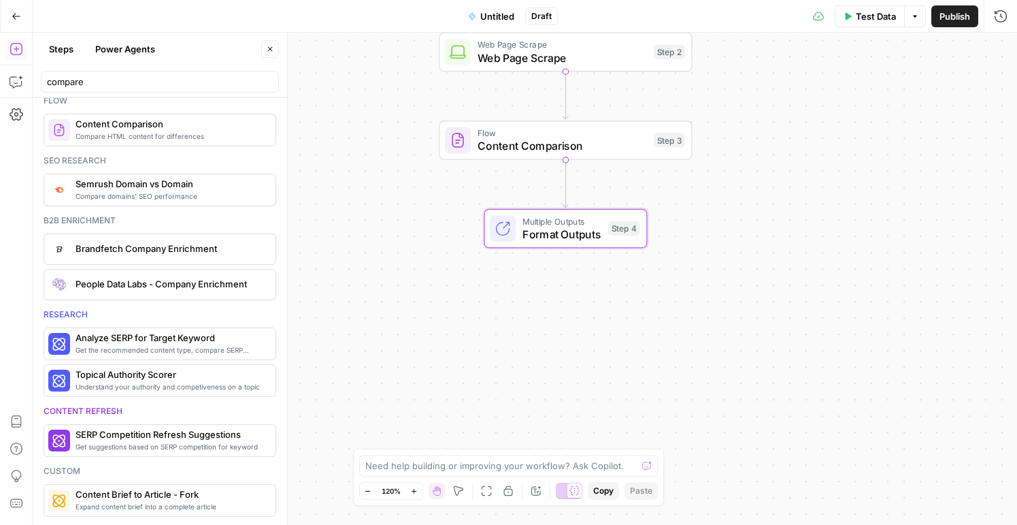
click at [64, 45] on button "Steps" at bounding box center [61, 49] width 41 height 22
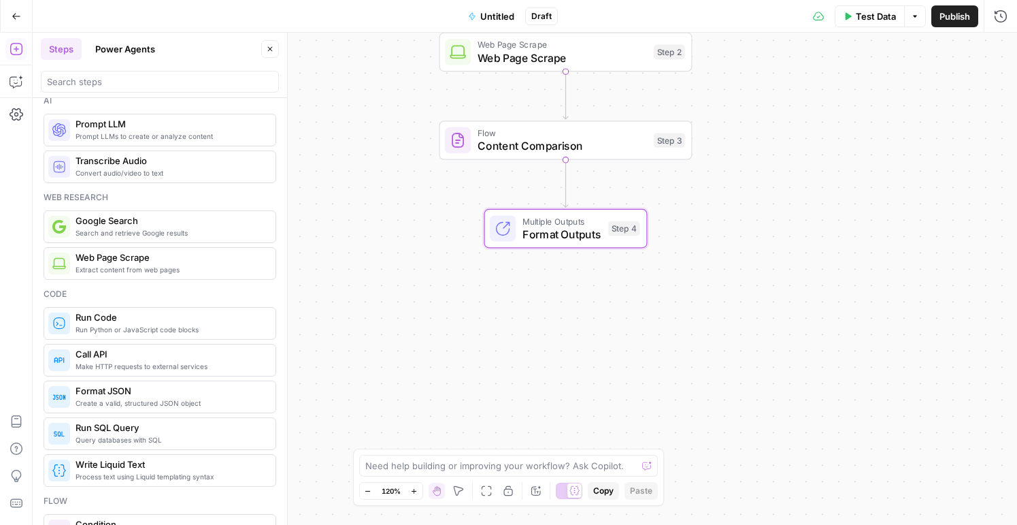
scroll to position [0, 0]
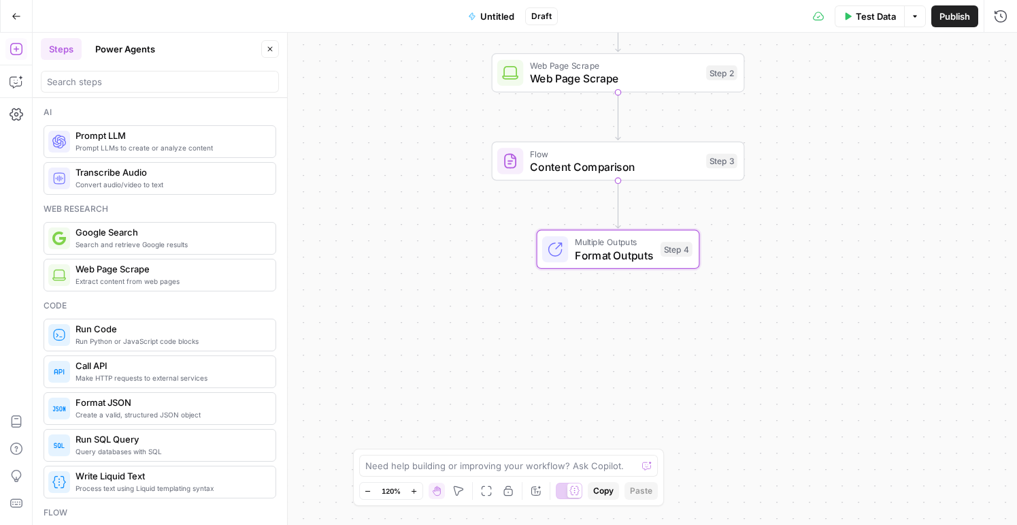
click at [13, 14] on icon "button" at bounding box center [16, 16] width 8 height 6
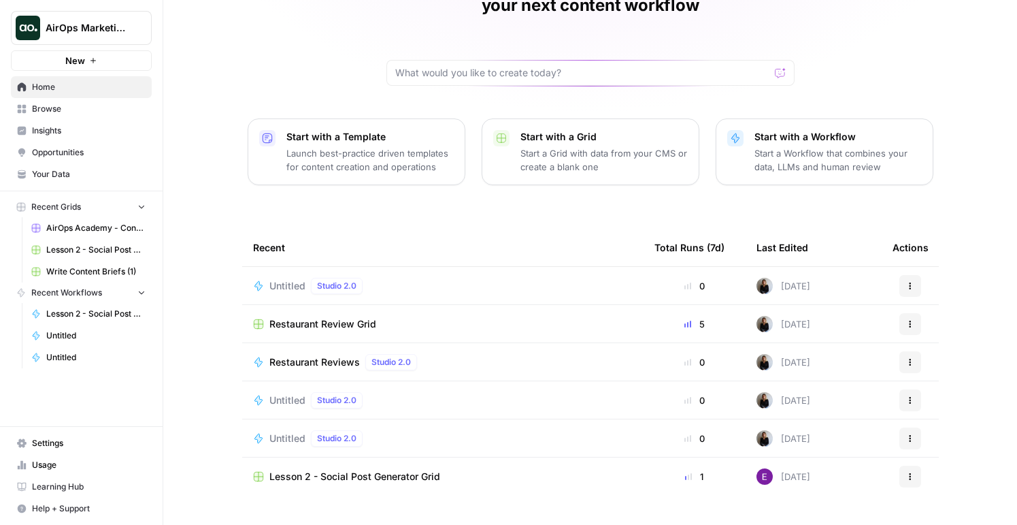
scroll to position [93, 0]
click at [304, 355] on span "Restaurant Reviews" at bounding box center [314, 362] width 91 height 14
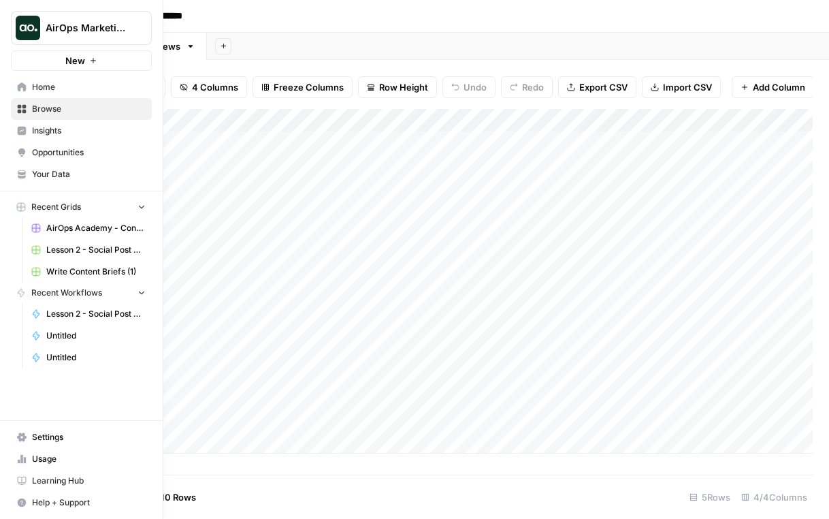
click at [25, 86] on icon at bounding box center [22, 86] width 9 height 9
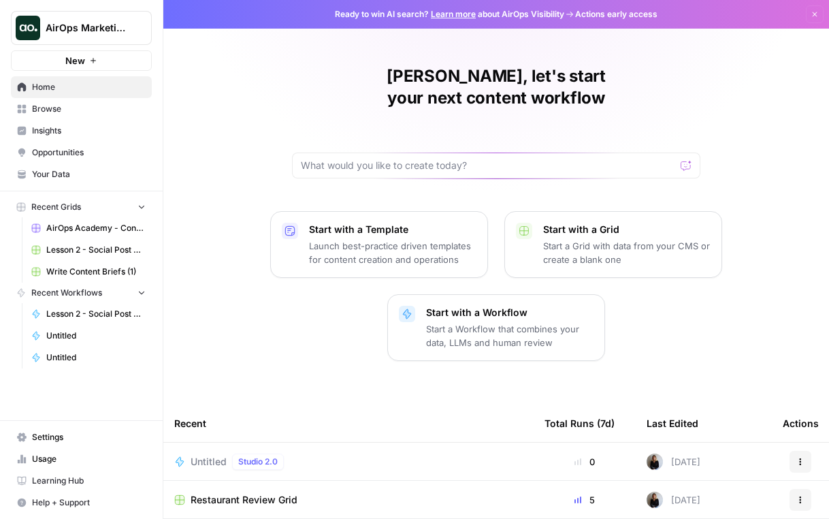
click at [86, 116] on link "Browse" at bounding box center [81, 109] width 141 height 22
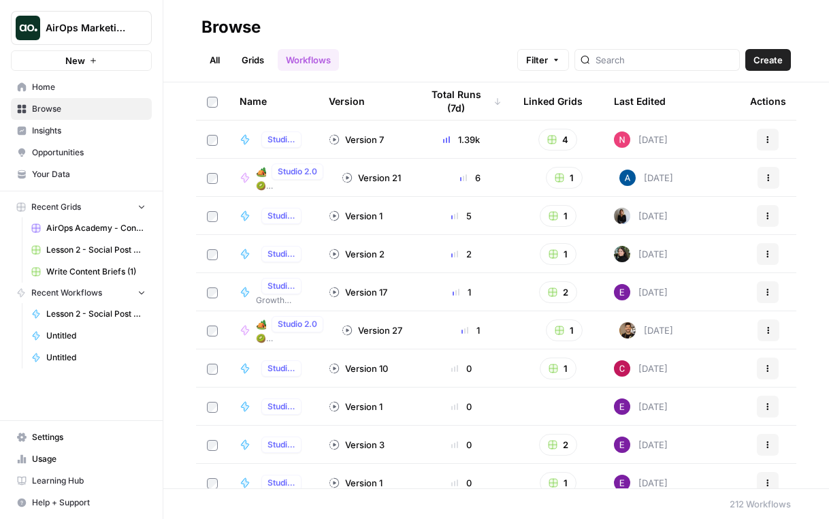
click at [44, 94] on link "Home" at bounding box center [81, 87] width 141 height 22
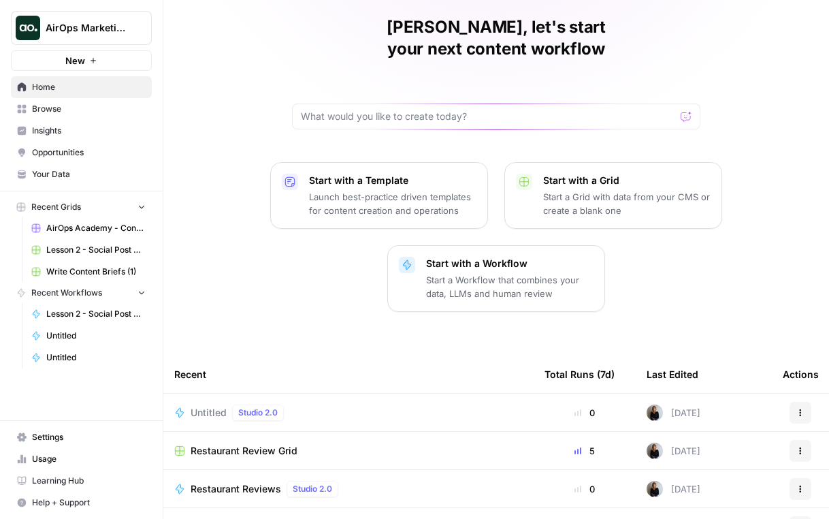
scroll to position [50, 0]
click at [108, 35] on button "AirOps Marketing" at bounding box center [81, 28] width 141 height 34
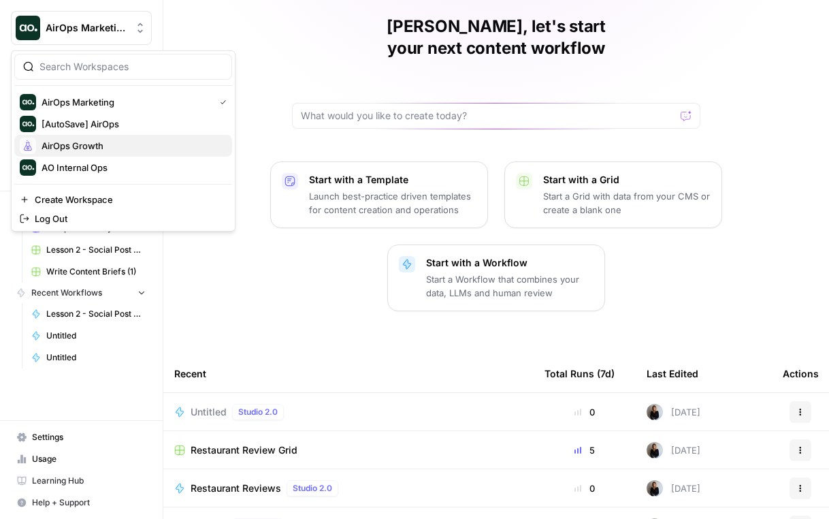
click at [121, 149] on span "AirOps Growth" at bounding box center [132, 146] width 180 height 14
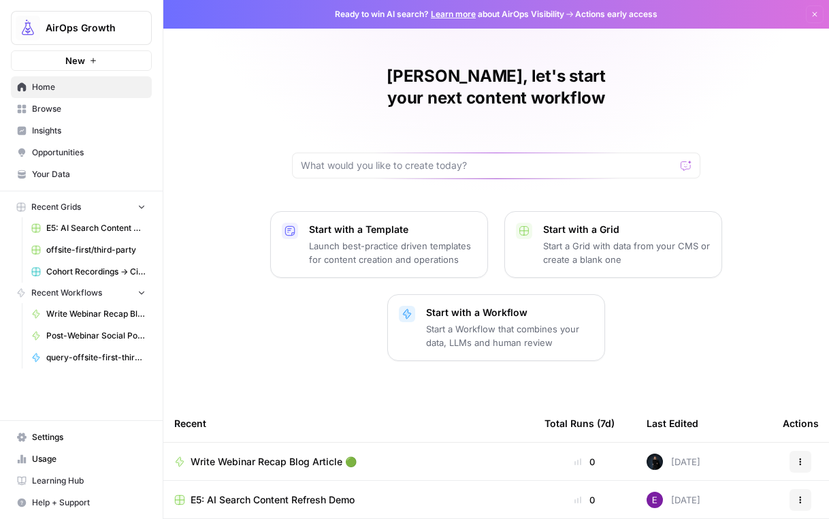
click at [78, 110] on span "Browse" at bounding box center [89, 109] width 114 height 12
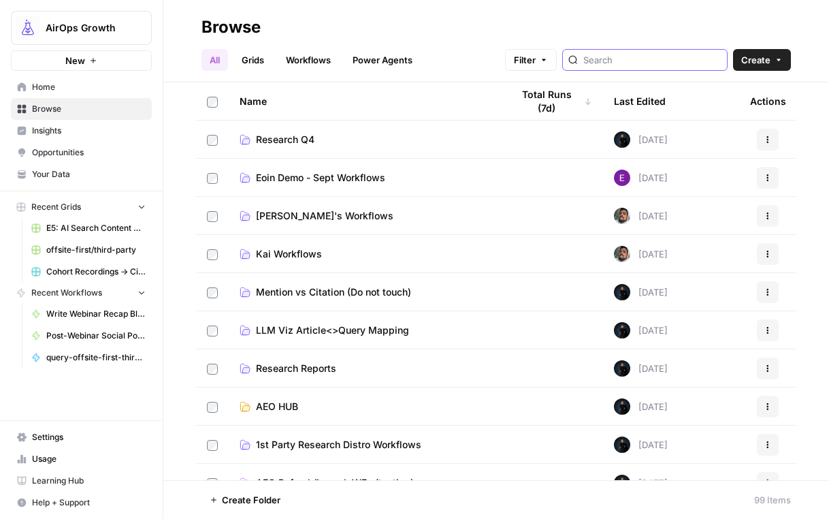
click at [624, 65] on input "search" at bounding box center [652, 60] width 138 height 14
type input "webinar"
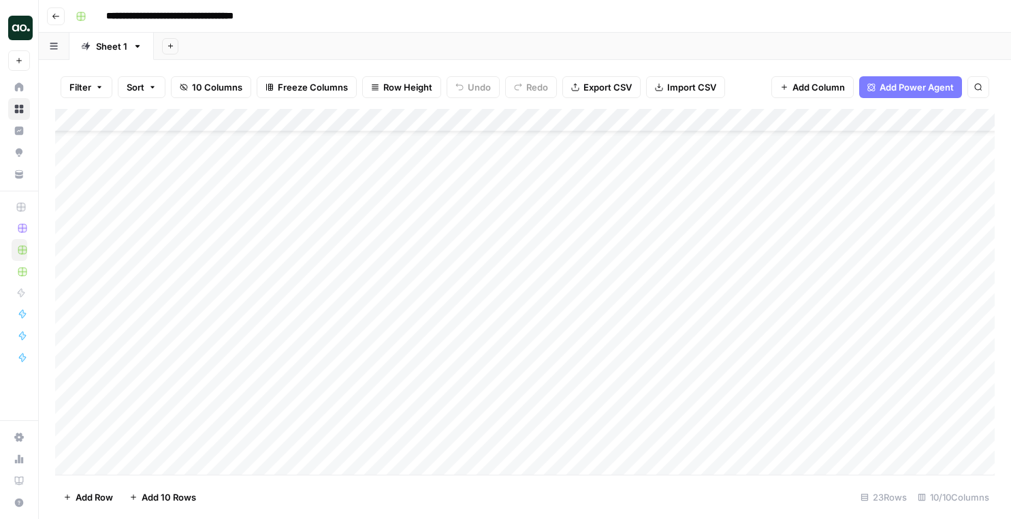
scroll to position [52, 0]
click at [399, 350] on div "Add Column" at bounding box center [524, 291] width 939 height 365
click at [399, 348] on div "Add Column" at bounding box center [524, 291] width 939 height 365
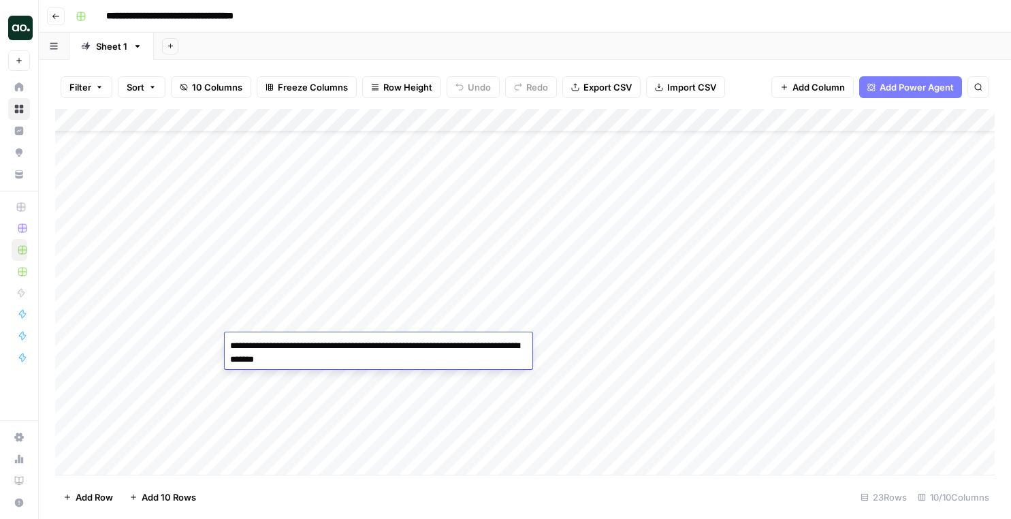
click at [389, 384] on div "Add Column" at bounding box center [524, 291] width 939 height 365
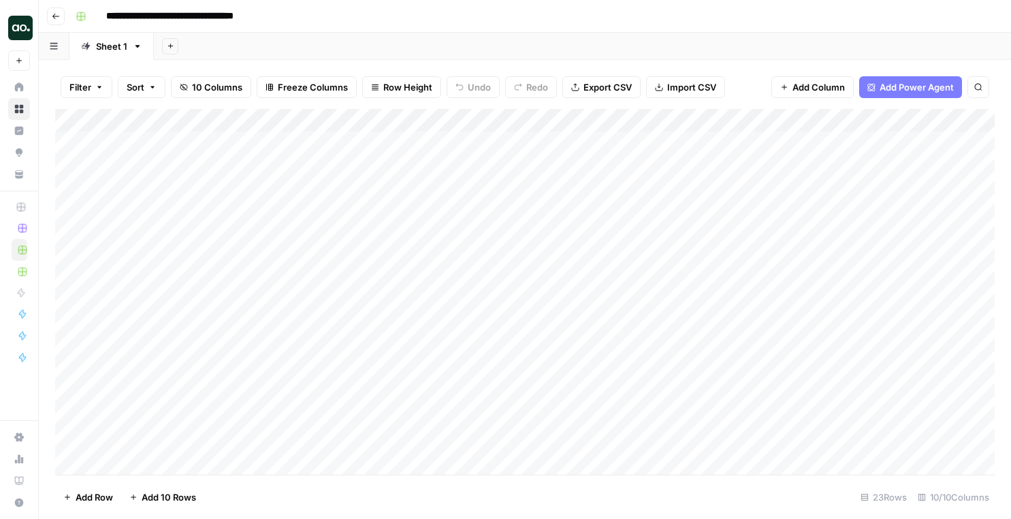
scroll to position [0, 0]
